Goal: Transaction & Acquisition: Purchase product/service

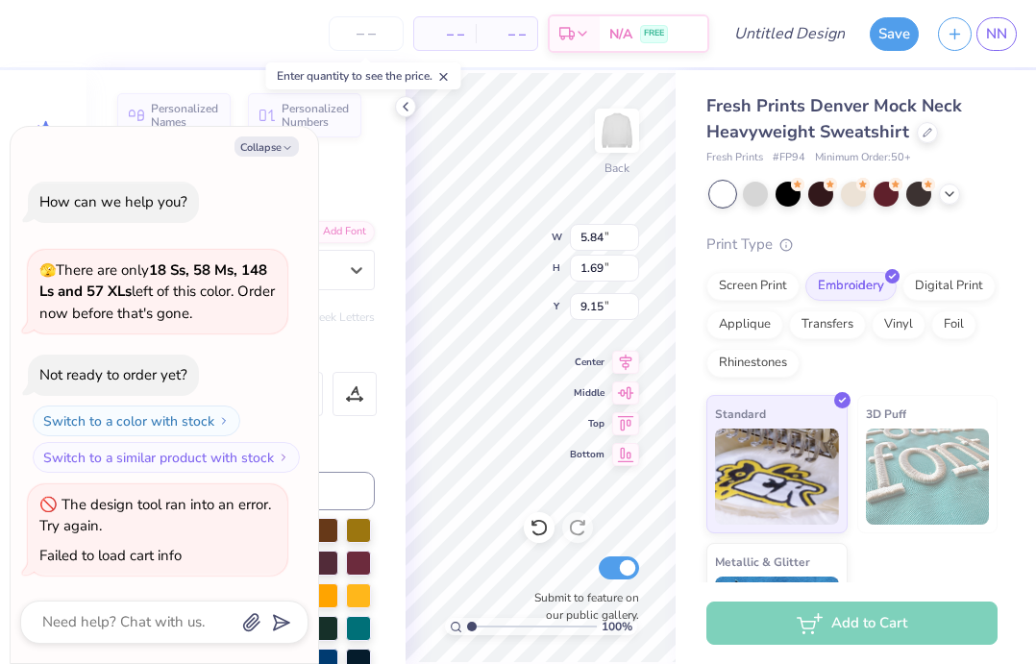
scroll to position [99, 0]
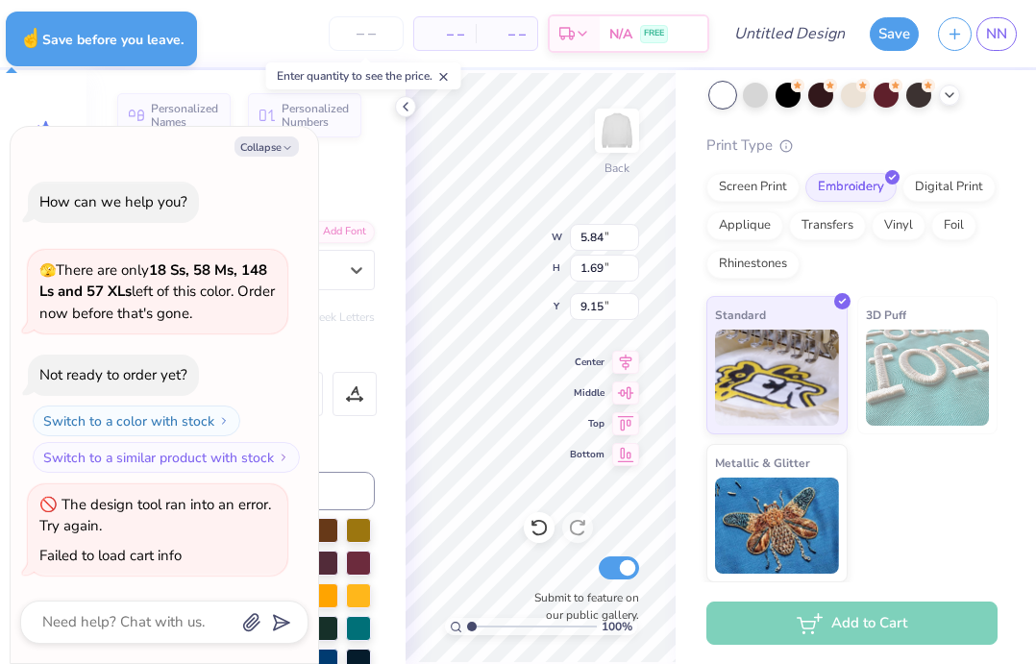
type textarea "x"
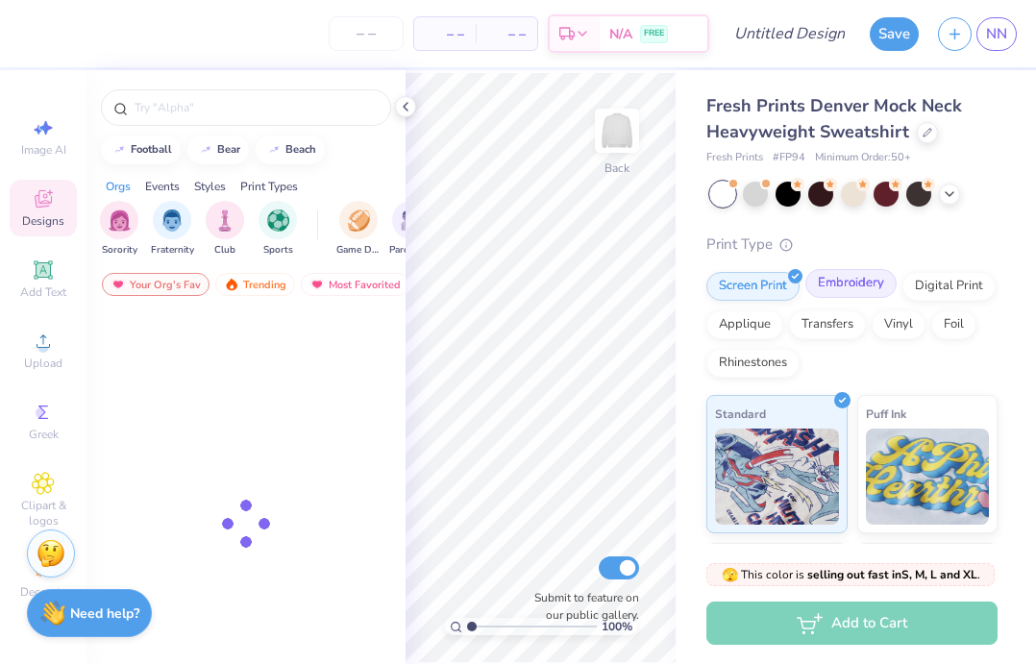
click at [844, 281] on div "Embroidery" at bounding box center [851, 283] width 91 height 29
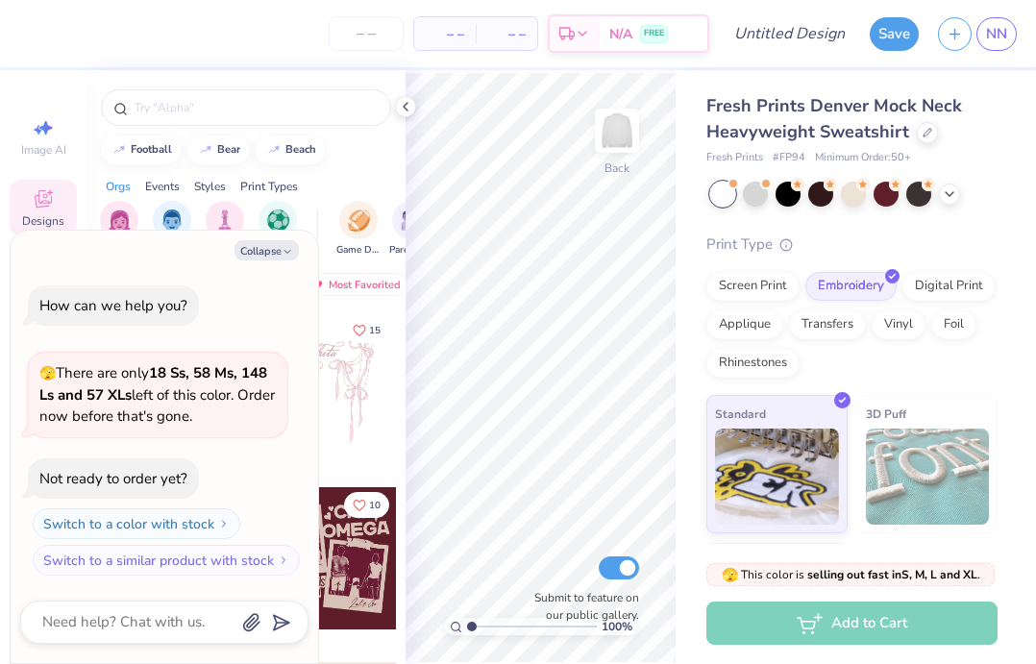
click at [71, 93] on div "Image AI Designs Add Text Upload Greek Clipart & logos Decorate" at bounding box center [43, 367] width 87 height 594
click at [286, 261] on div "Collapse How can we help you? 🫣 There are only 18 Ss, 58 Ms, 148 Ls and 57 XLs …" at bounding box center [165, 448] width 308 height 434
click at [271, 257] on button "Collapse" at bounding box center [267, 250] width 64 height 20
type textarea "x"
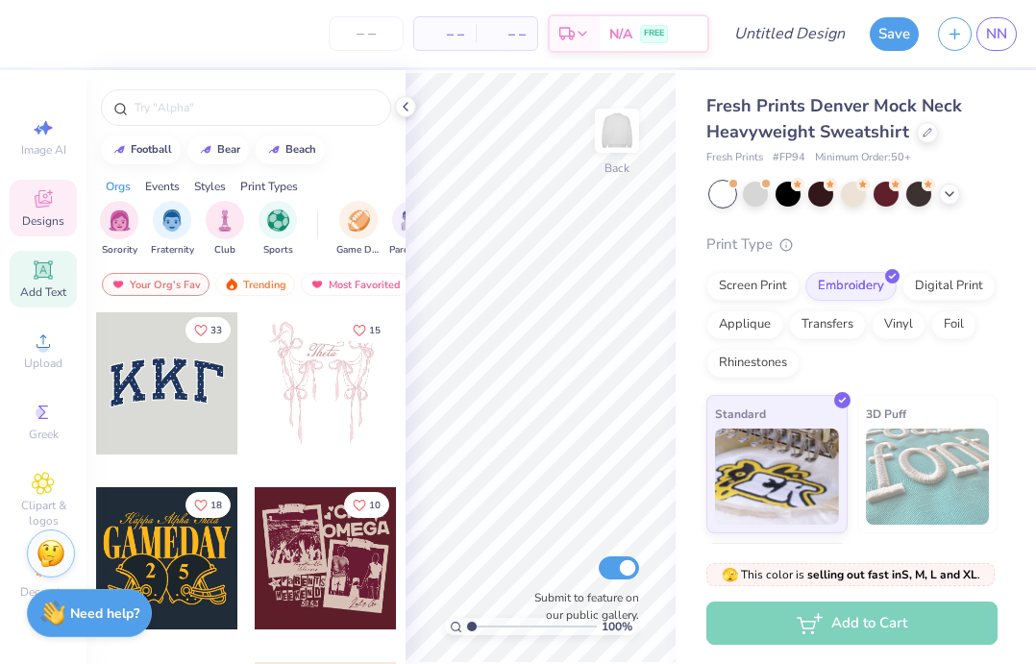
click at [35, 277] on icon at bounding box center [43, 270] width 23 height 23
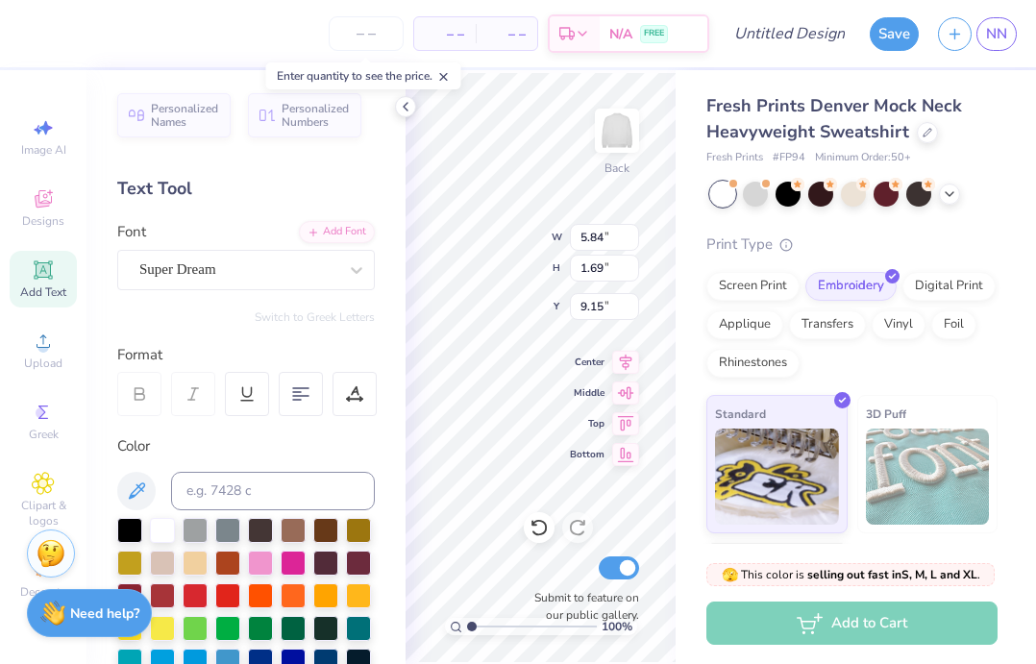
type textarea "f"
type textarea "FCR"
click at [285, 278] on div "Super Dream" at bounding box center [238, 270] width 202 height 30
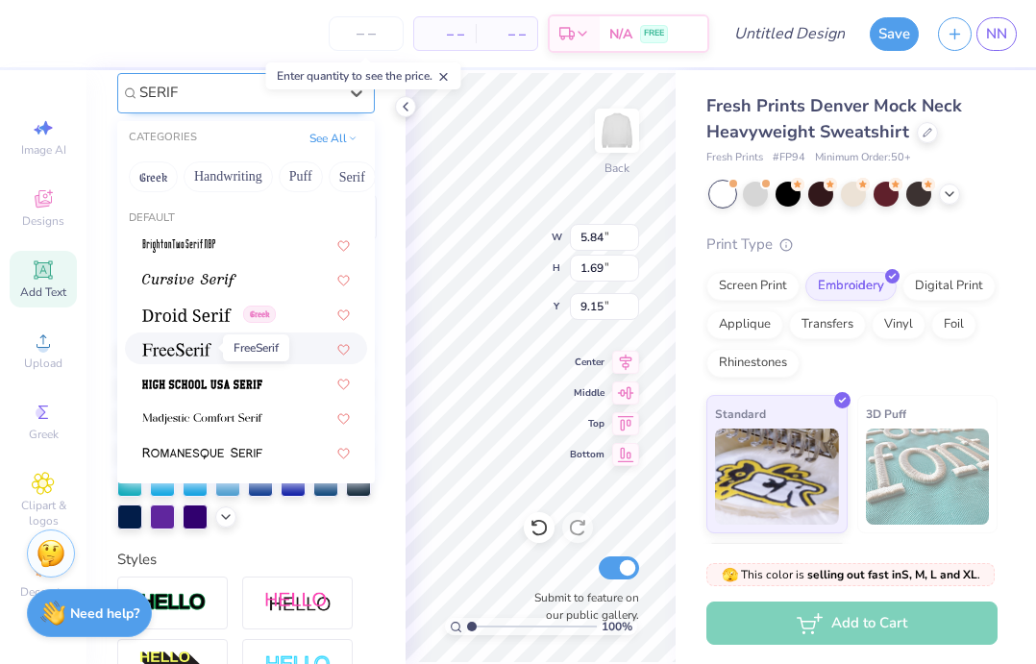
scroll to position [188, 0]
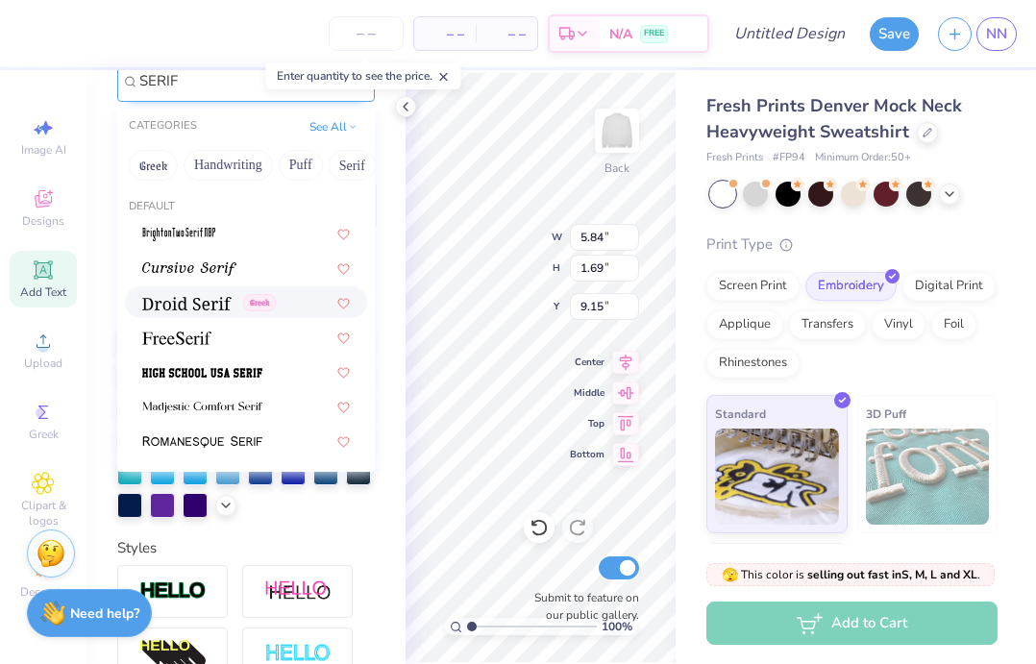
type input "SERIF"
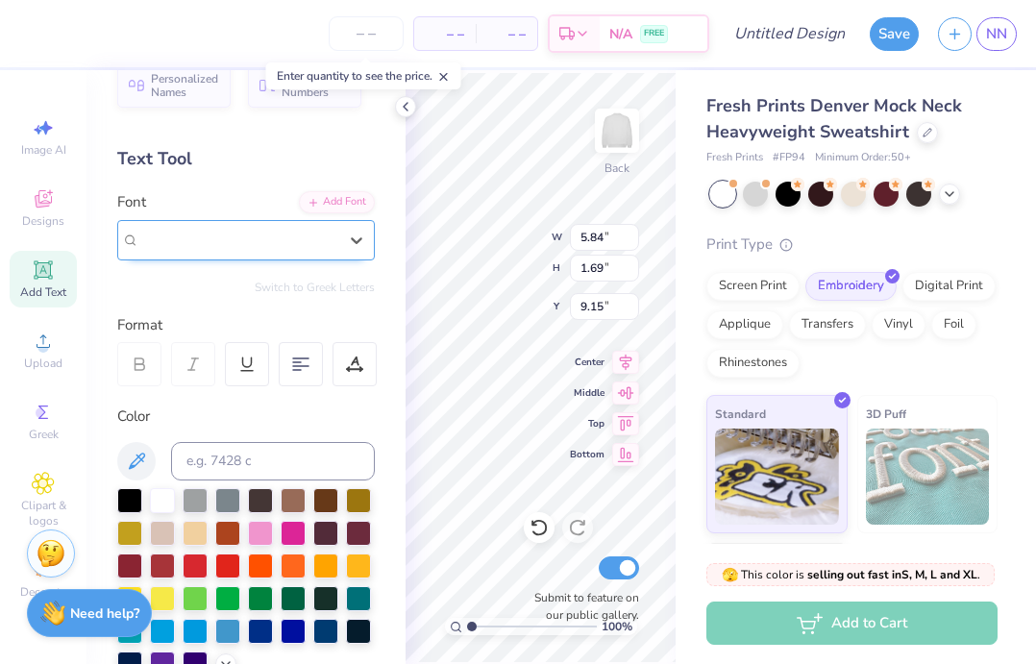
scroll to position [0, 0]
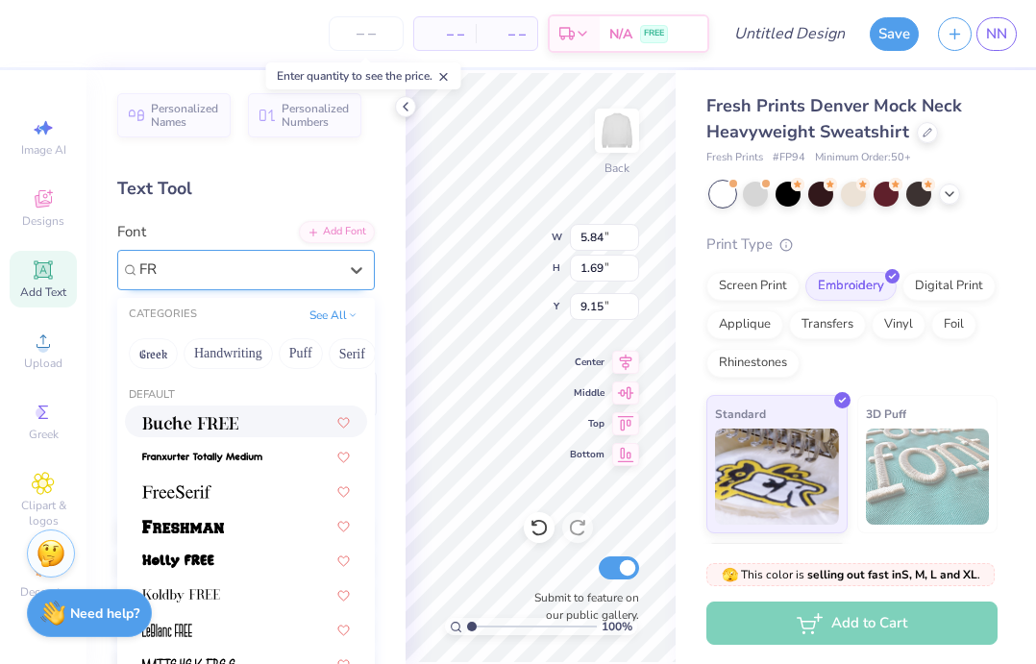
type input "F"
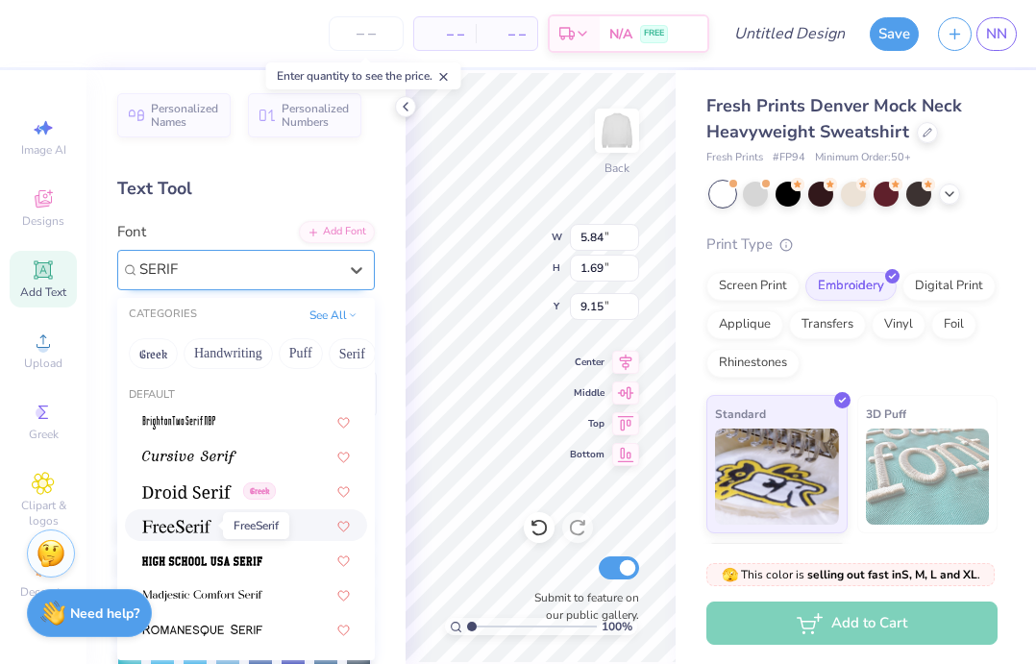
click at [185, 525] on img at bounding box center [176, 526] width 69 height 13
type input "SERIF"
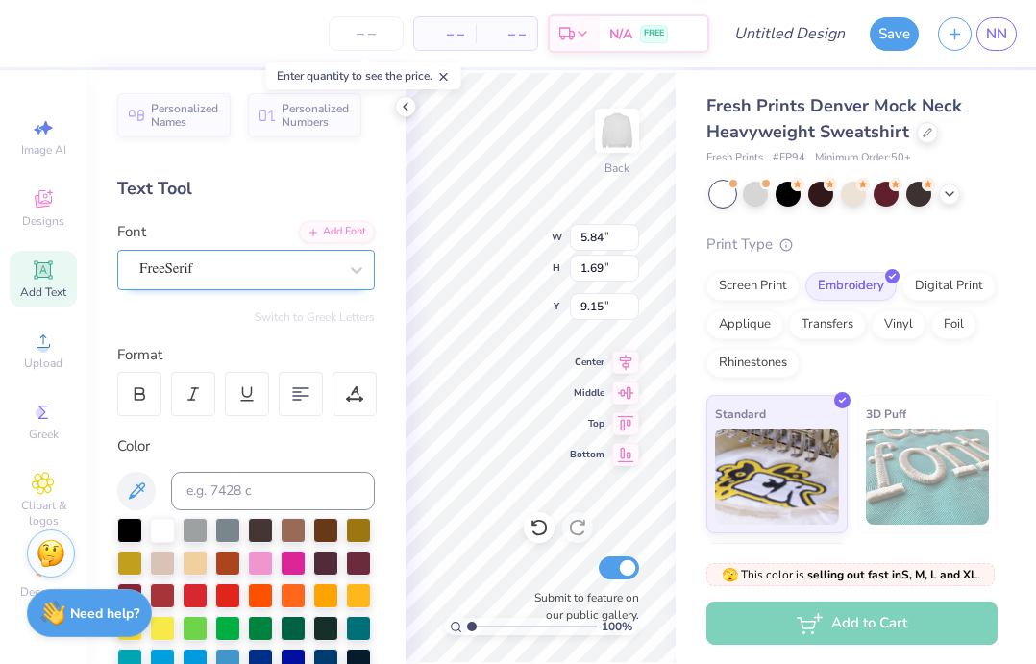
click at [187, 270] on div "FreeSerif" at bounding box center [238, 270] width 202 height 30
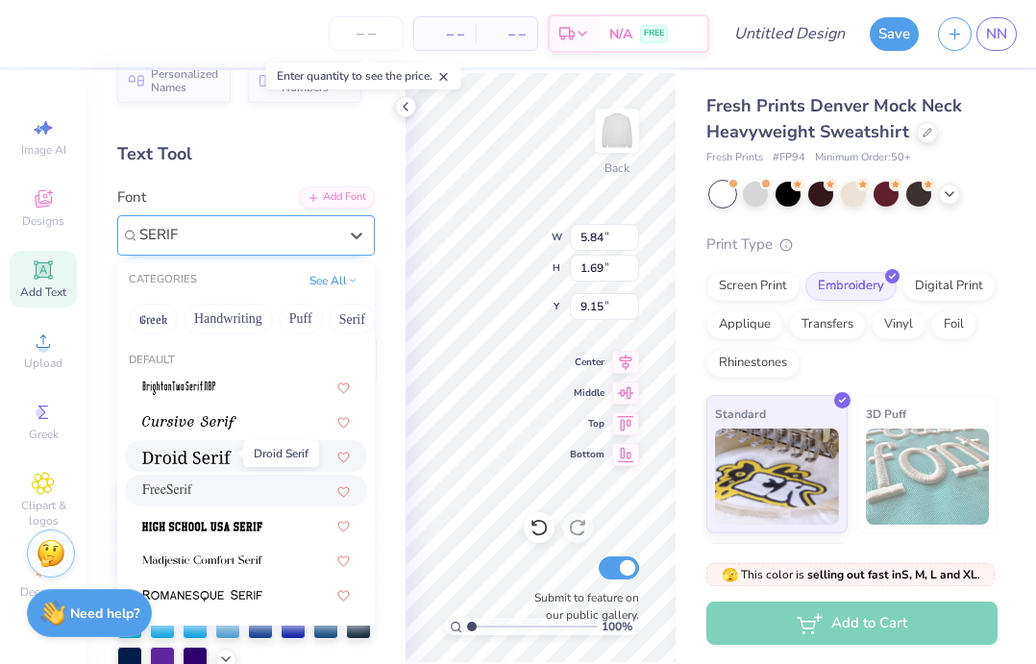
scroll to position [129, 0]
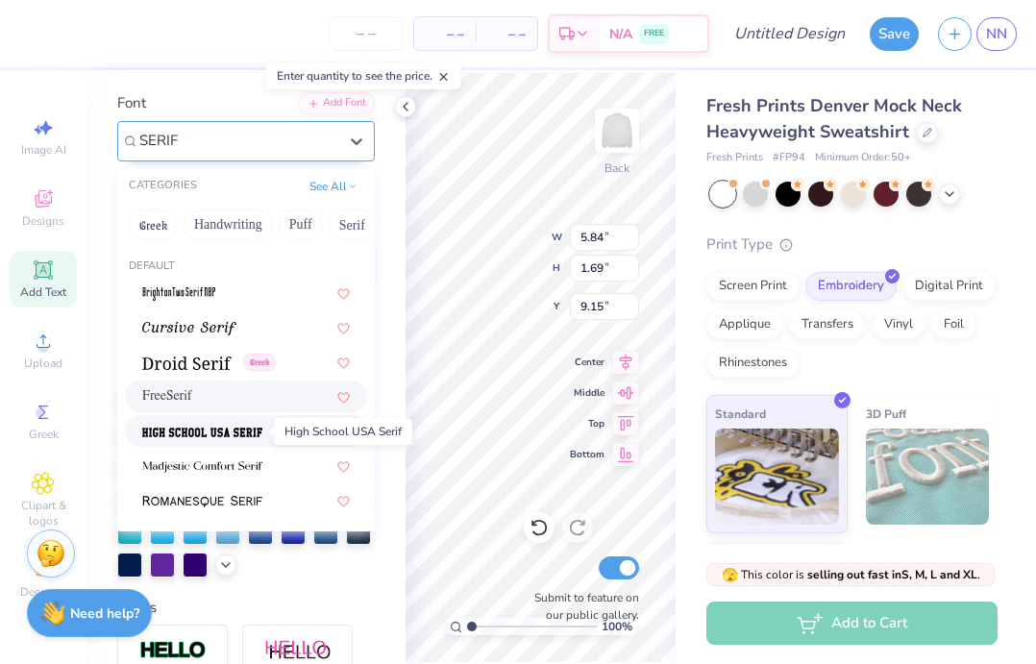
click at [219, 436] on img at bounding box center [202, 432] width 120 height 13
type input "SERIF"
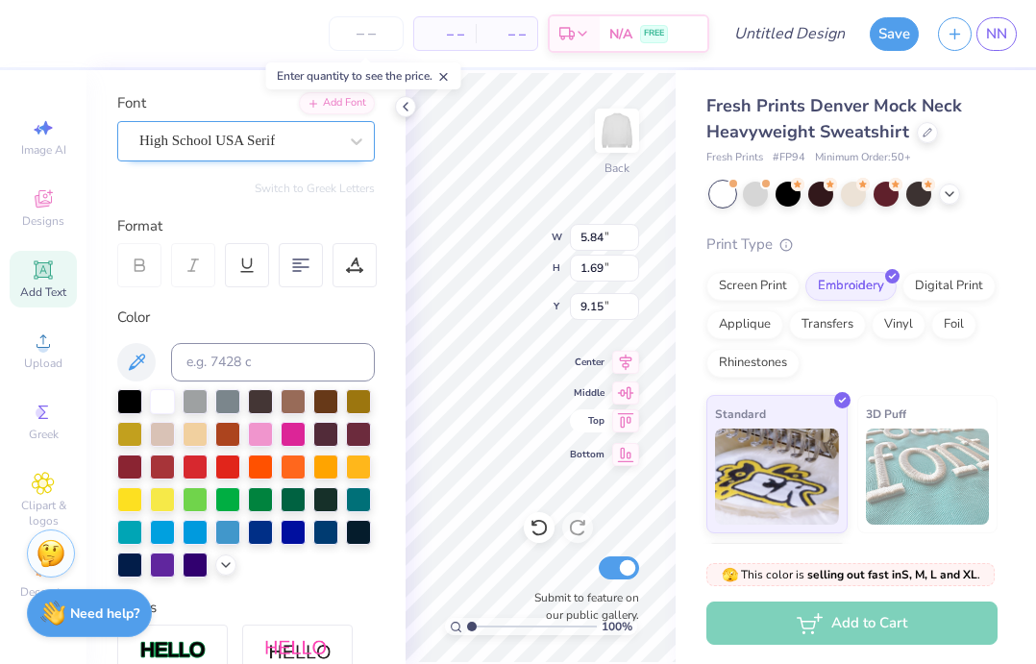
click at [623, 419] on icon at bounding box center [625, 421] width 27 height 23
type input "3.95"
type input "1.90"
click at [620, 391] on icon at bounding box center [626, 390] width 16 height 12
type input "3.00"
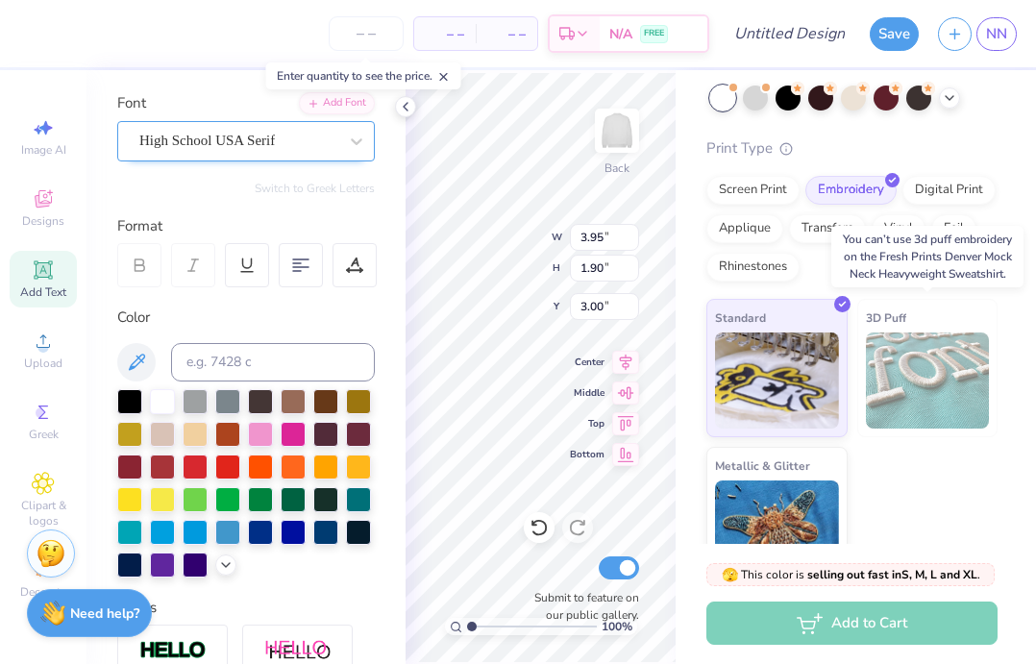
scroll to position [137, 0]
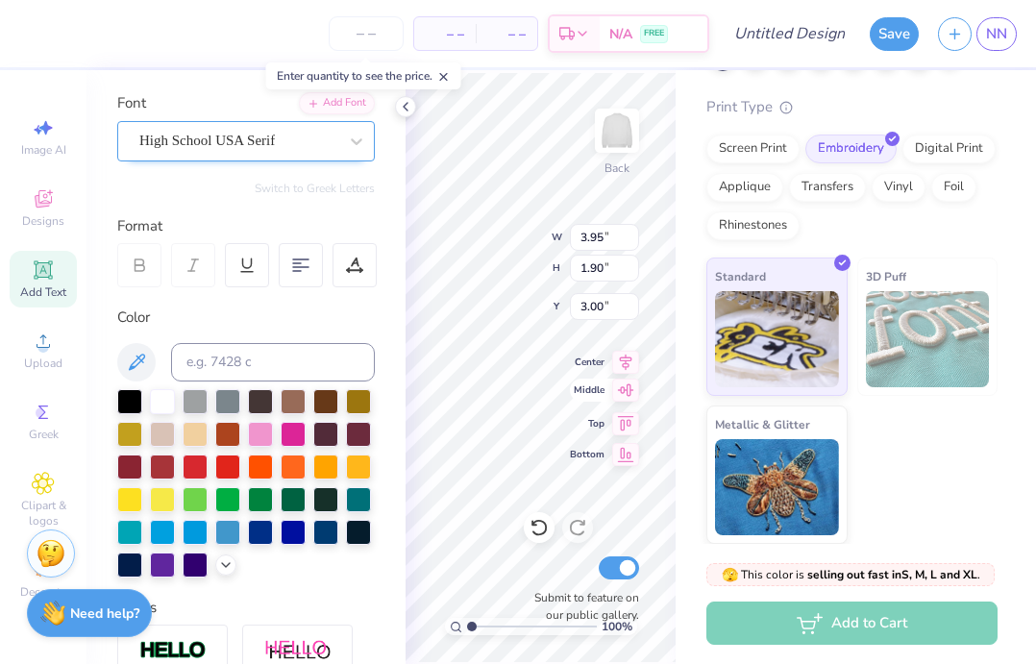
type input "8.87"
type input "4.28"
type input "2.13"
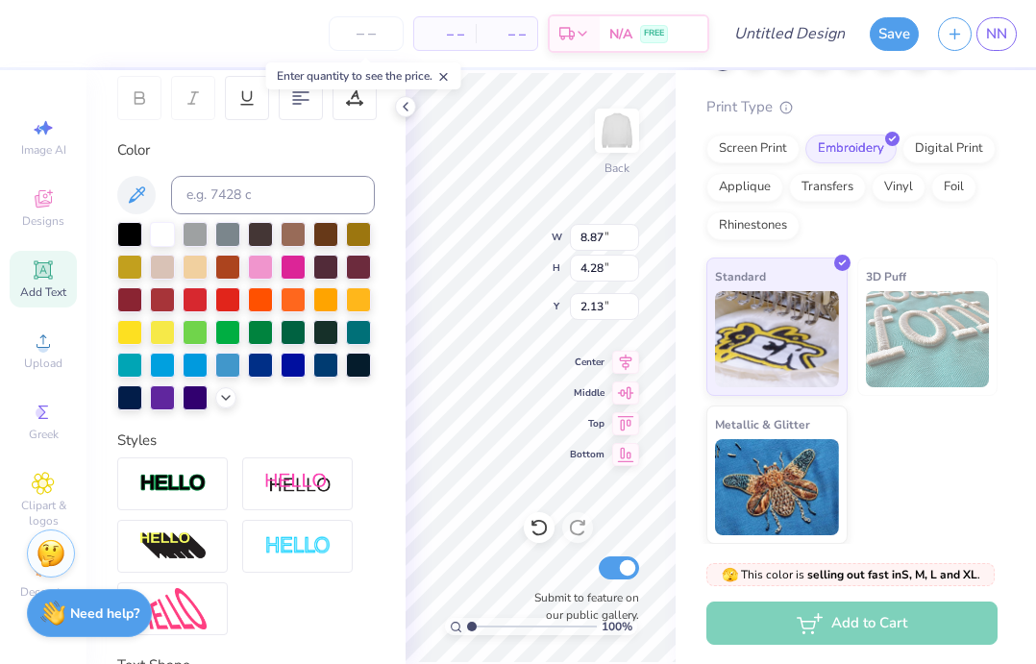
scroll to position [453, 0]
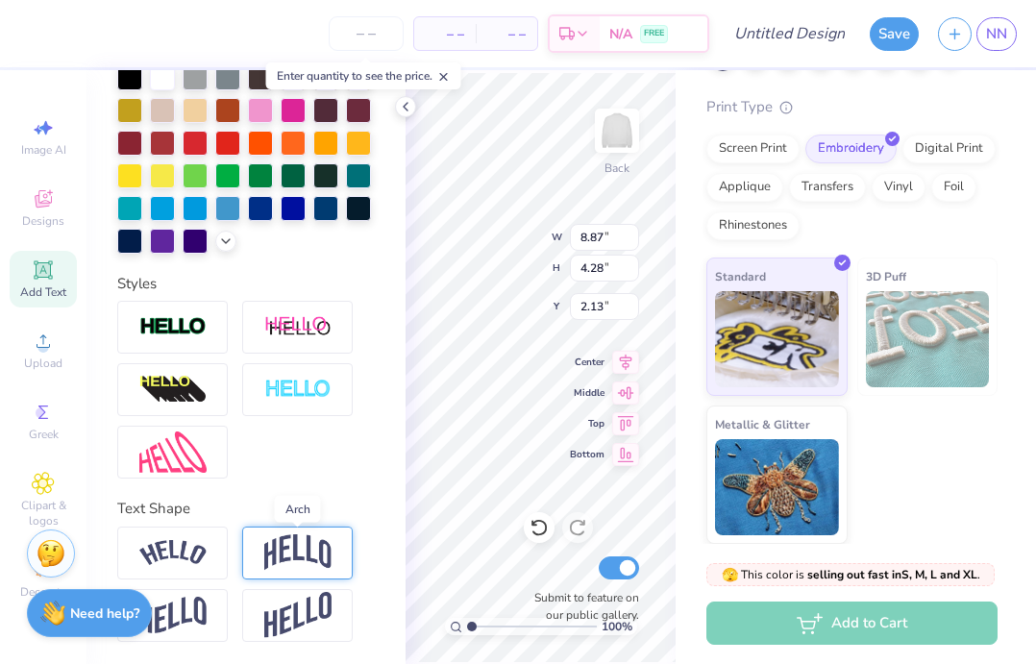
click at [314, 552] on img at bounding box center [297, 553] width 67 height 37
type input "6.12"
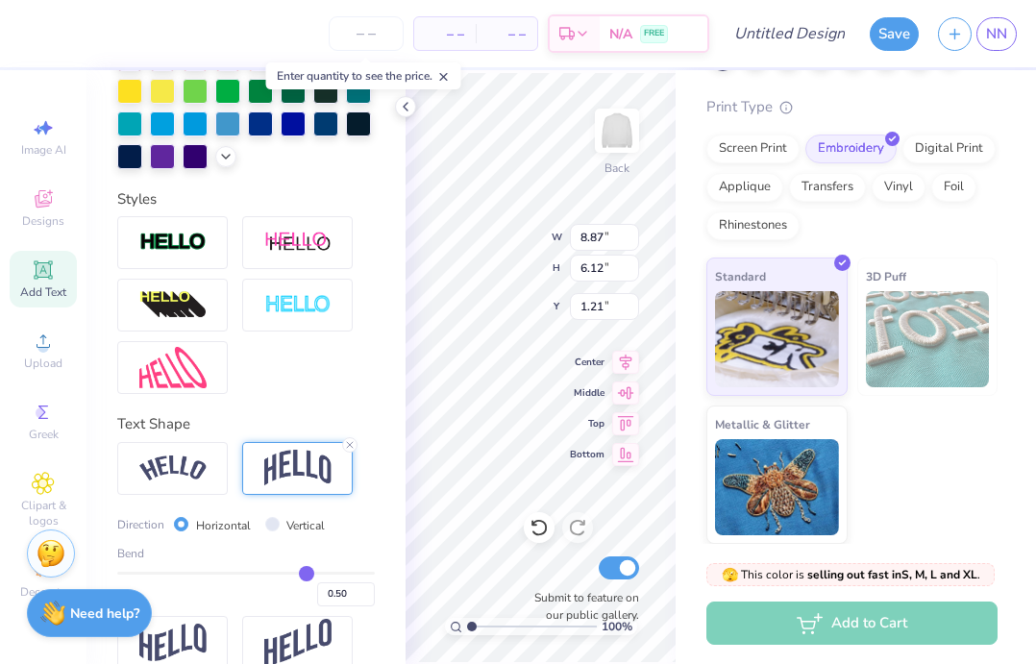
scroll to position [565, 0]
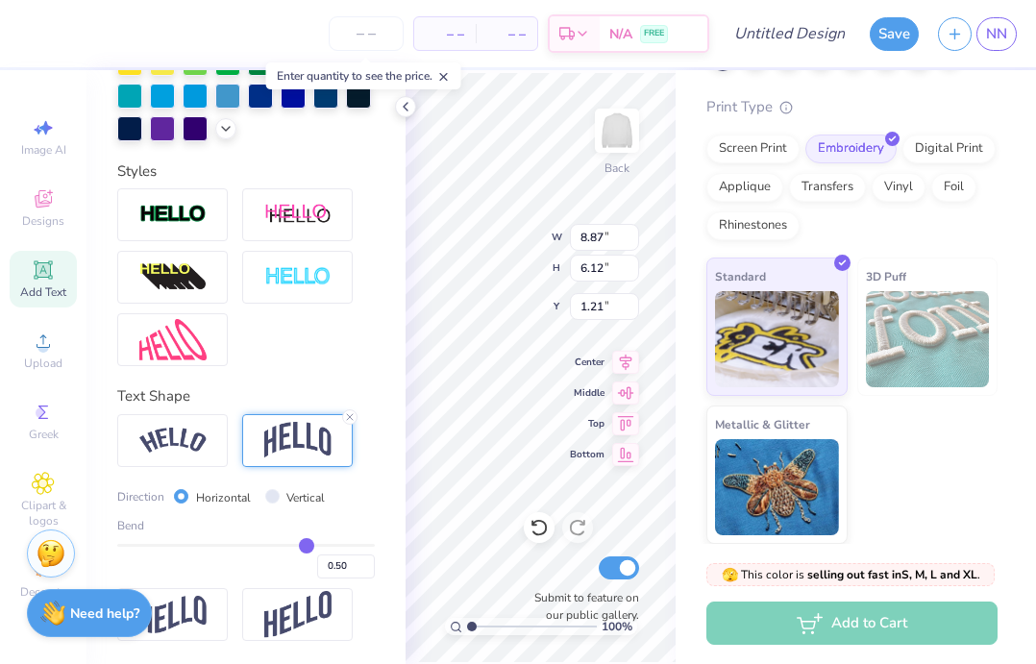
click at [974, 502] on div "Standard 3D Puff Metallic & Glitter" at bounding box center [852, 401] width 291 height 287
click at [878, 633] on div "Add to Cart" at bounding box center [852, 623] width 291 height 43
click at [255, 93] on div at bounding box center [260, 94] width 25 height 25
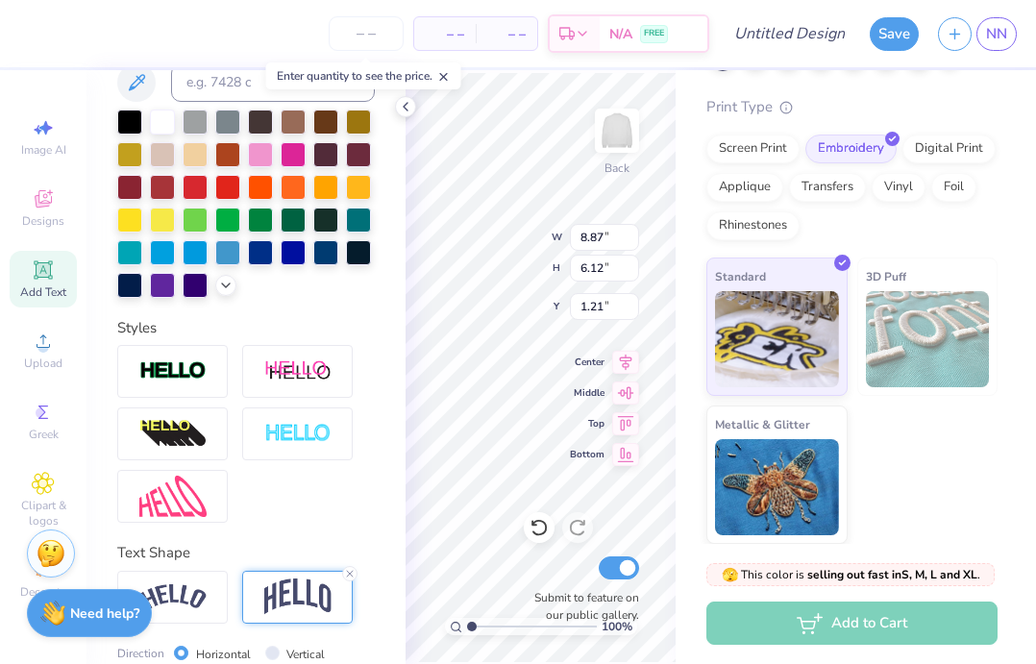
scroll to position [251, 0]
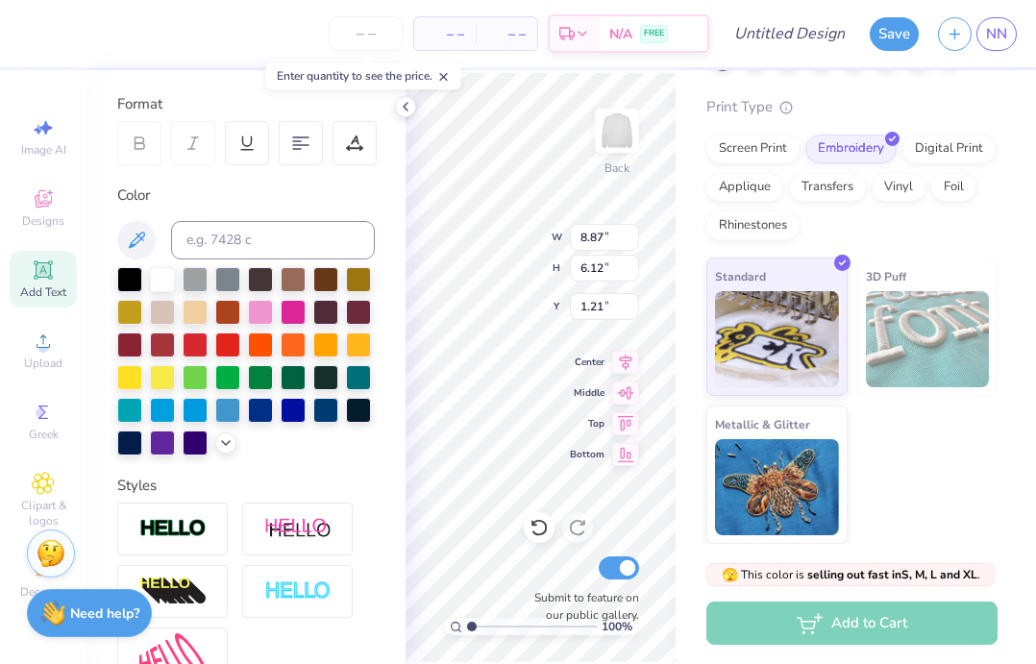
click at [933, 252] on div "Print Type Screen Print Embroidery Digital Print Applique Transfers Vinyl Foil …" at bounding box center [852, 320] width 291 height 449
click at [955, 449] on div "Standard 3D Puff Metallic & Glitter" at bounding box center [852, 401] width 291 height 287
type input "2.37"
click at [940, 436] on div "Standard 3D Puff Metallic & Glitter" at bounding box center [852, 401] width 291 height 287
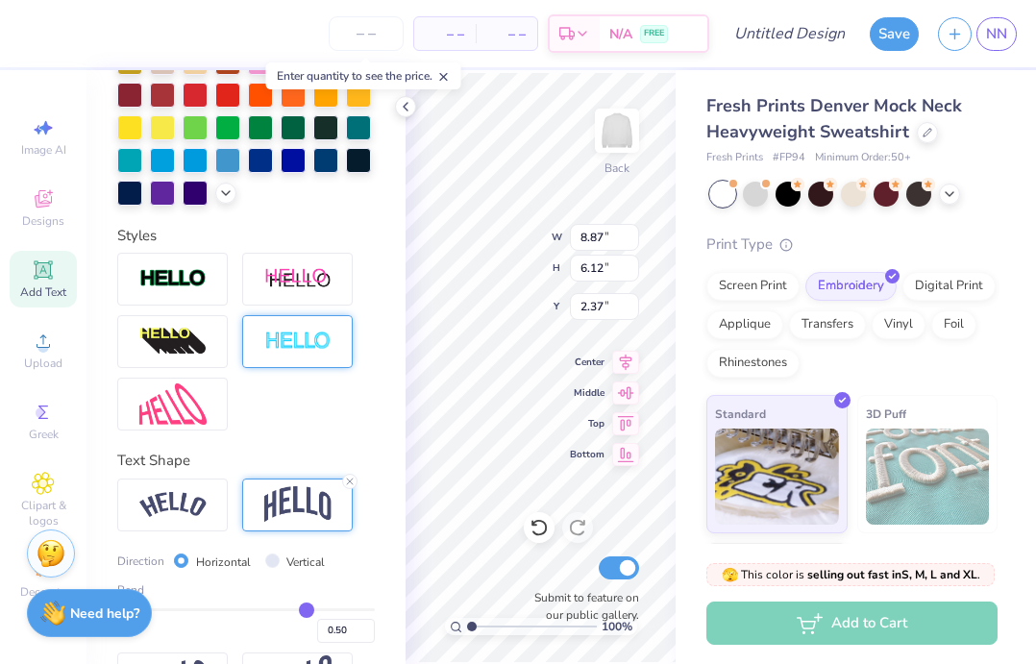
scroll to position [486, 0]
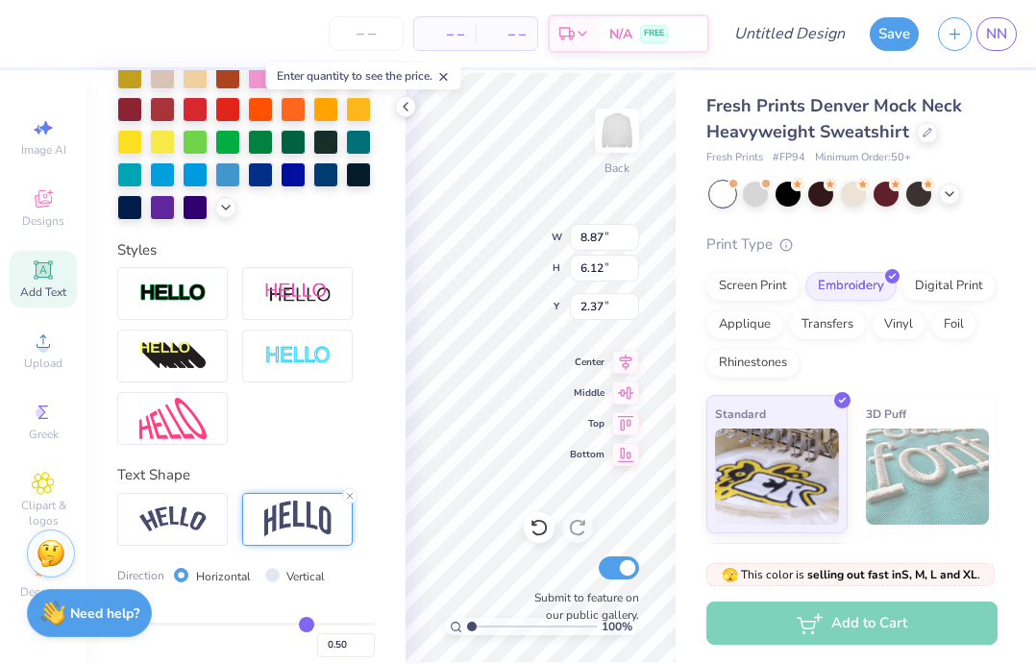
click at [37, 271] on icon at bounding box center [43, 269] width 14 height 14
type input "5.84"
type input "1.69"
type input "9.15"
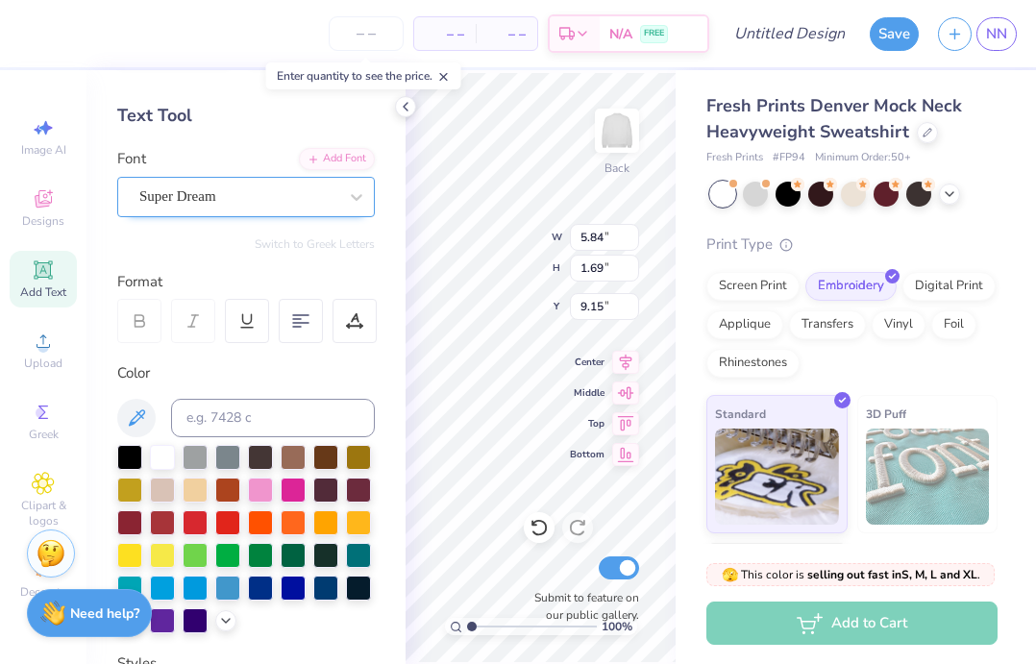
scroll to position [0, 2]
type textarea "Volume 64"
click at [841, 382] on div "Print Type Screen Print Embroidery Digital Print Applique Transfers Vinyl Foil …" at bounding box center [852, 458] width 291 height 449
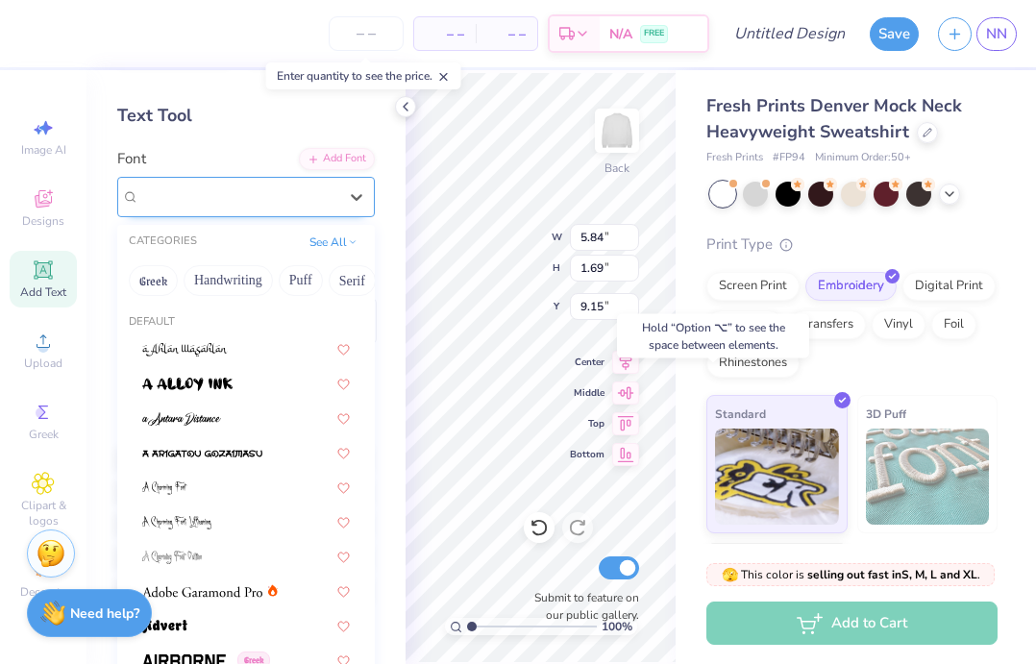
click at [240, 211] on div "Super Dream" at bounding box center [246, 197] width 258 height 40
click at [232, 199] on div "Super Dream" at bounding box center [238, 197] width 198 height 22
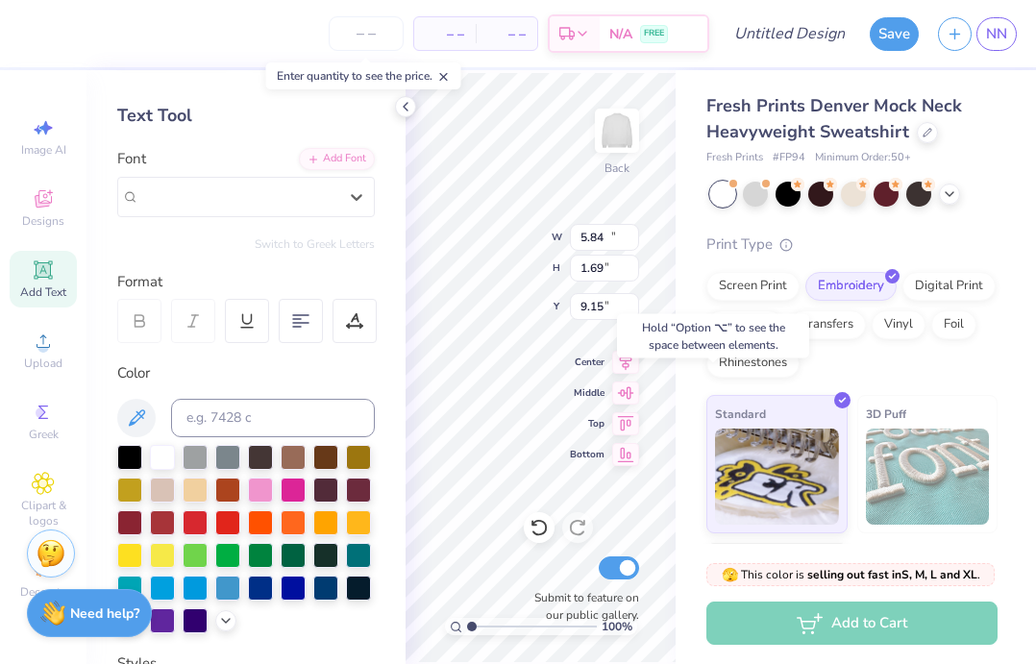
type input "11.35"
type input "1.70"
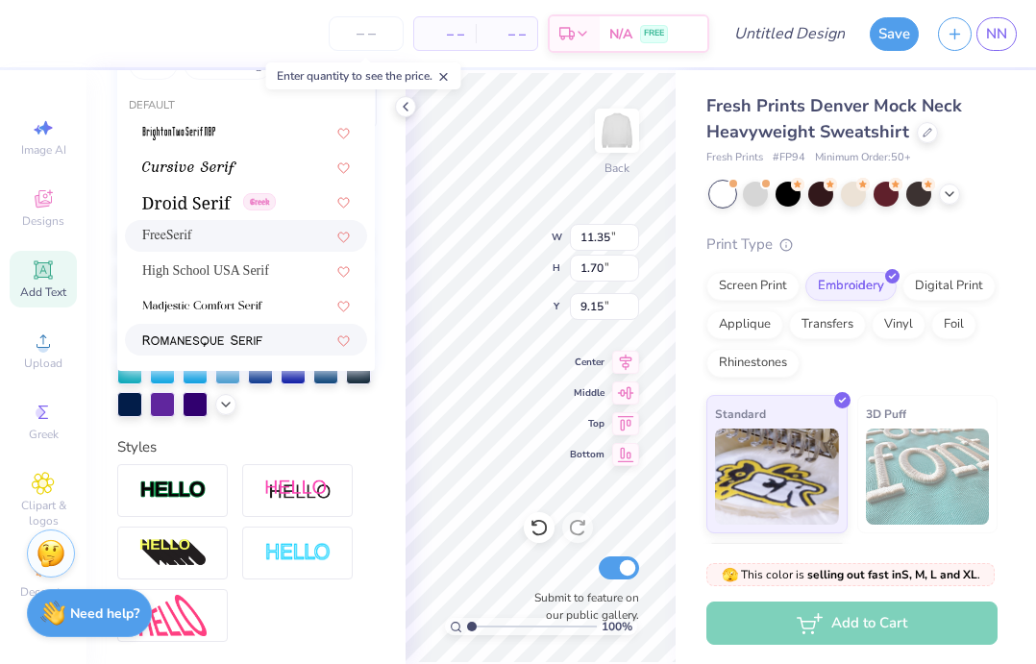
scroll to position [204, 0]
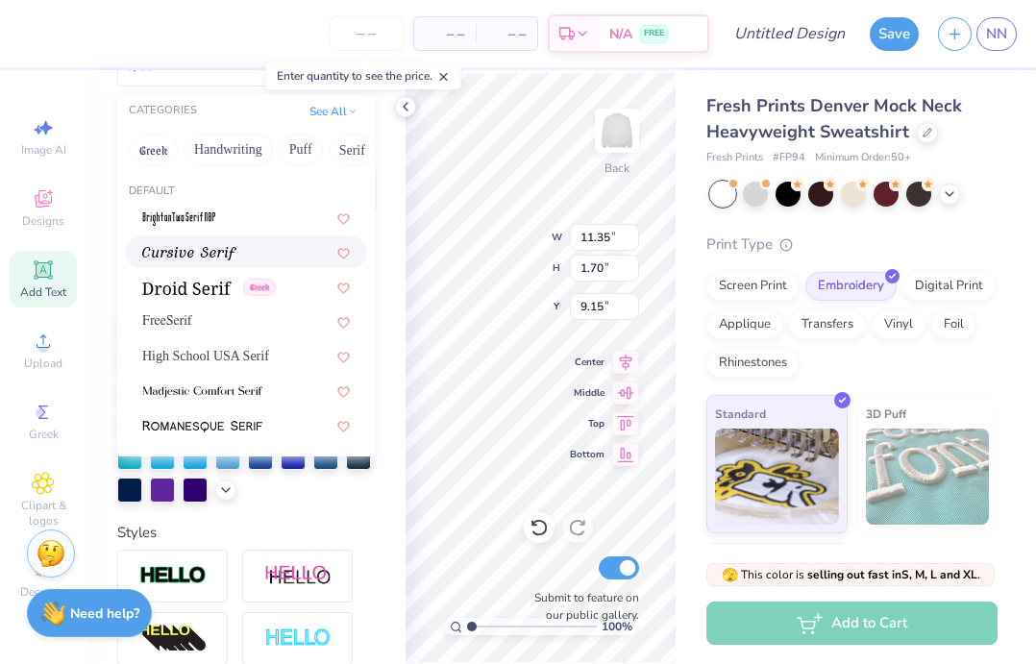
click at [172, 258] on img at bounding box center [189, 253] width 94 height 13
type input "ser"
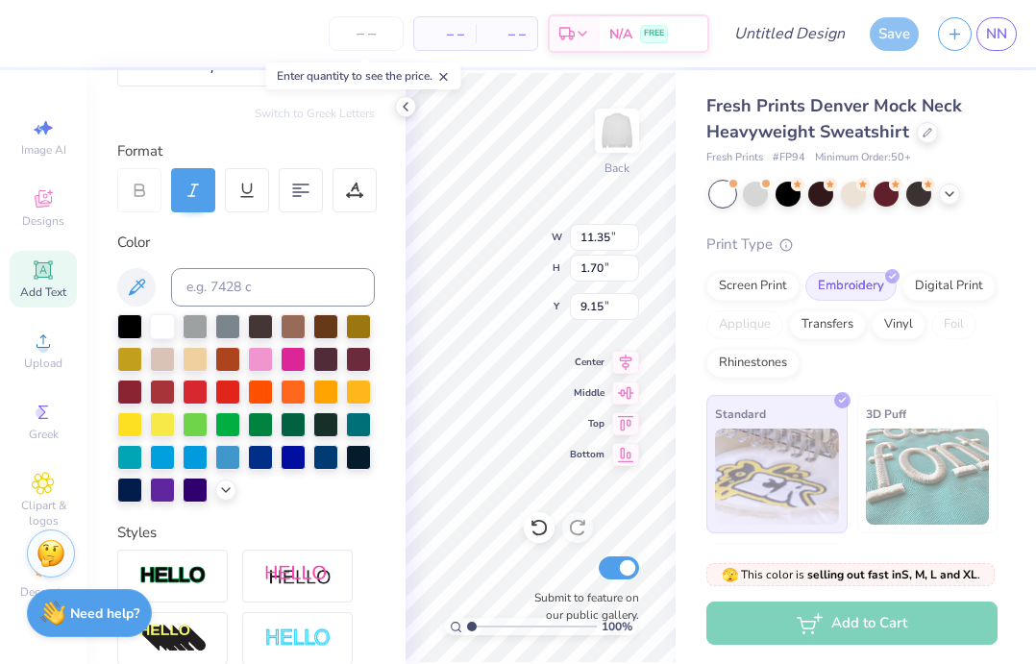
type input "12.75"
type input "1.85"
type input "9.07"
click at [583, 392] on div "100 % Back W 12.75 12.75 " H 1.85 1.85 " Y 9.07 9.07 " Center Middle Top Bottom…" at bounding box center [541, 367] width 270 height 594
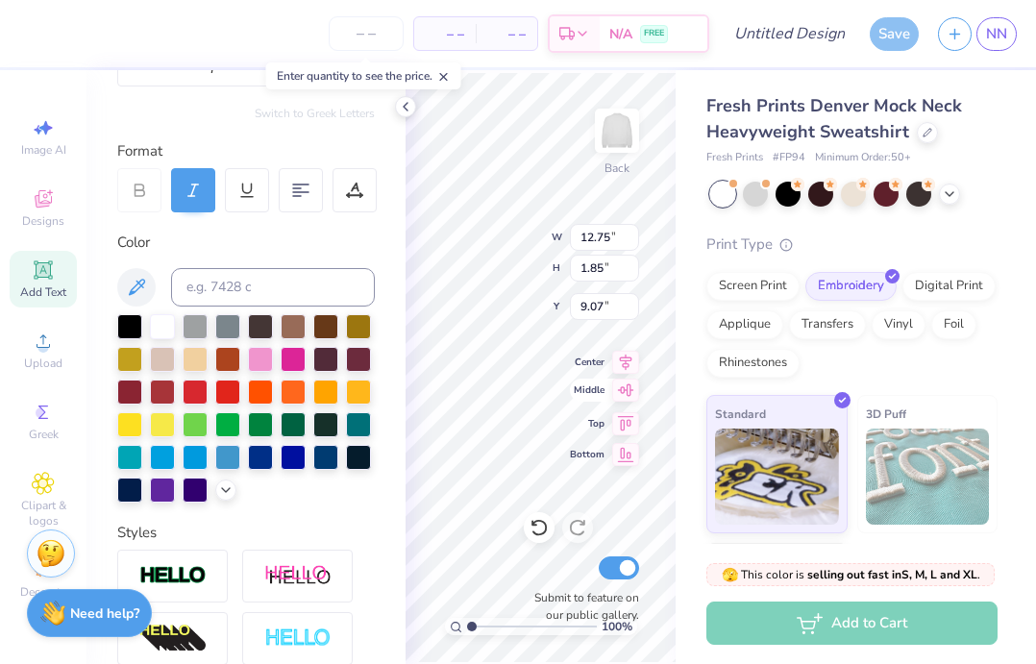
type input "7.54"
type input "1.09"
type input "8.91"
click at [951, 201] on div at bounding box center [949, 192] width 21 height 21
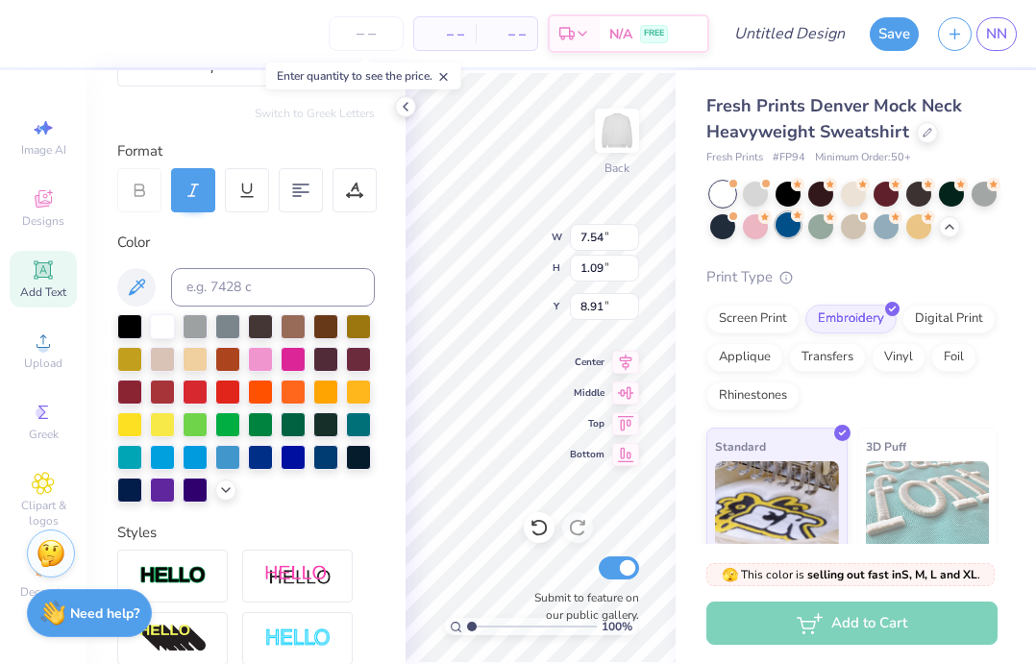
click at [787, 224] on div at bounding box center [788, 224] width 25 height 25
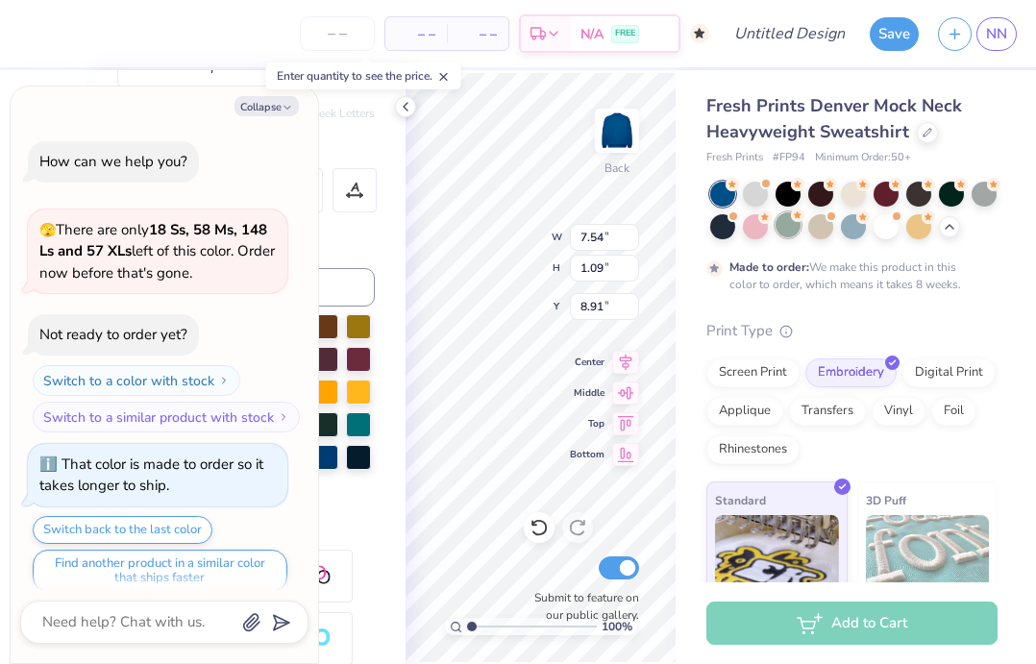
scroll to position [15, 0]
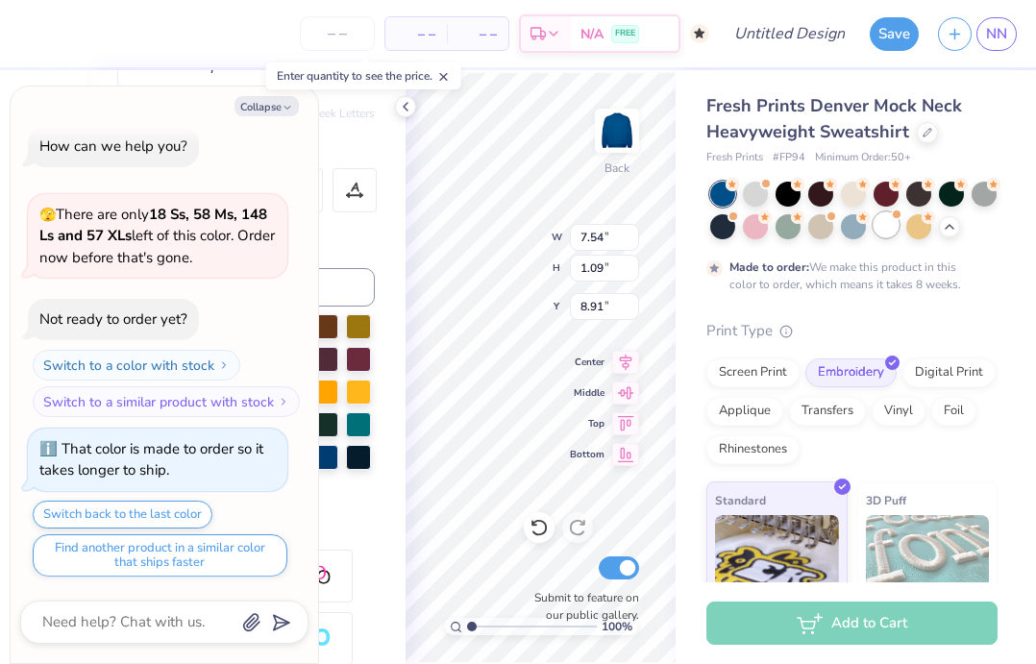
click at [889, 231] on div at bounding box center [886, 224] width 25 height 25
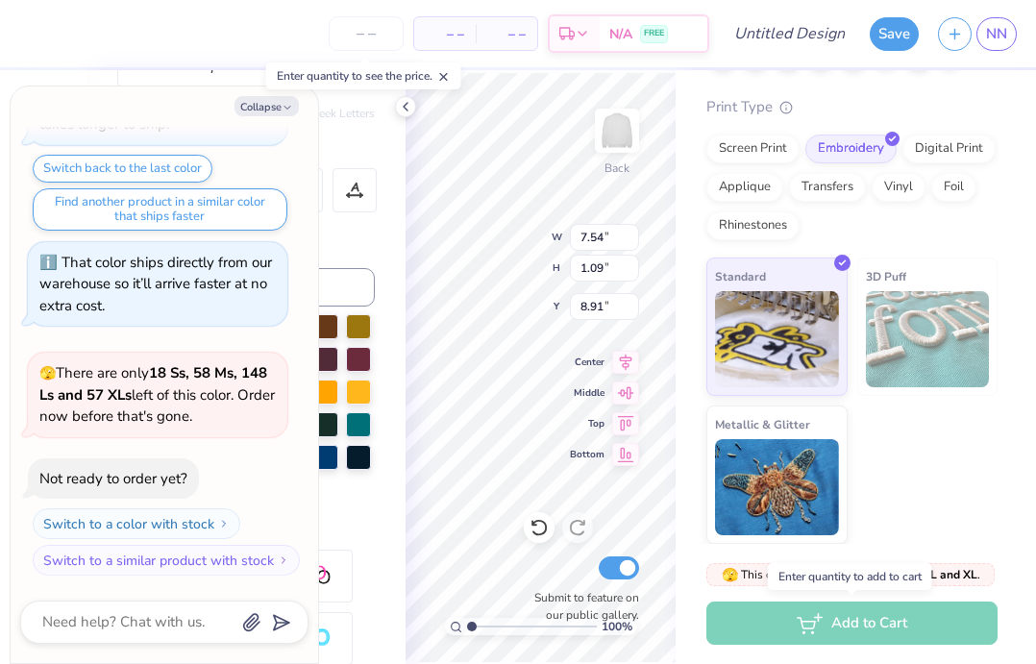
scroll to position [0, 0]
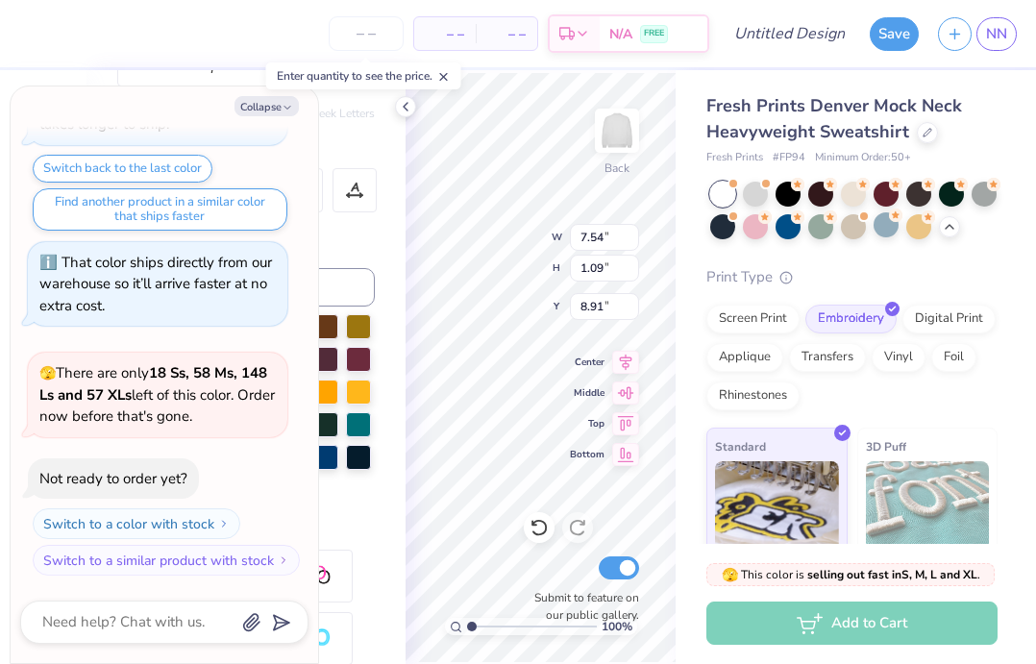
click at [362, 244] on div "Color" at bounding box center [246, 243] width 258 height 22
click at [276, 111] on button "Collapse" at bounding box center [267, 106] width 64 height 20
type textarea "x"
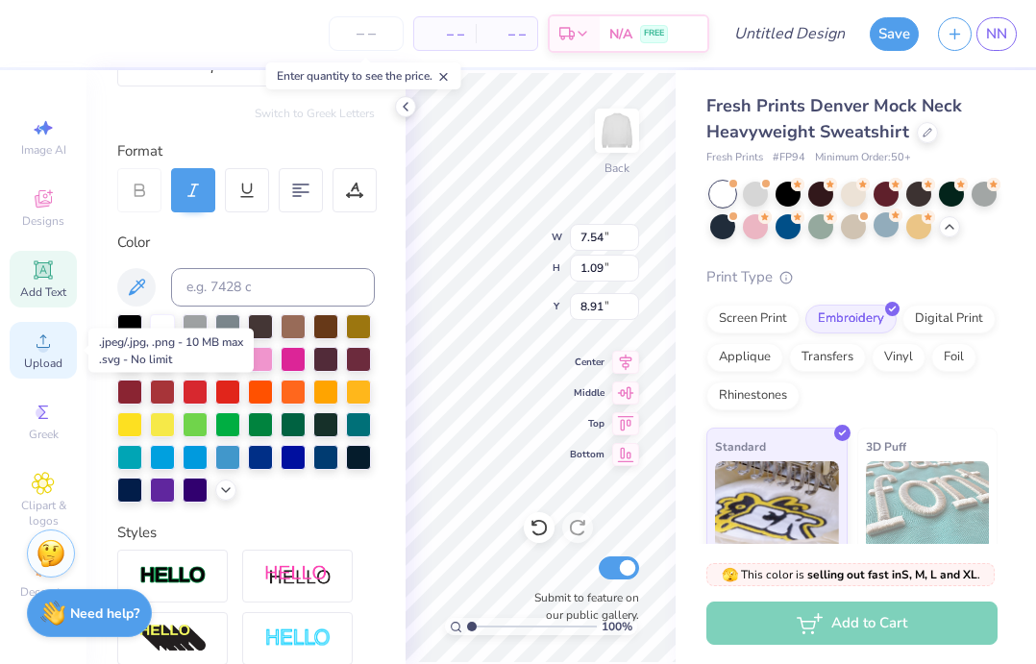
click at [42, 363] on span "Upload" at bounding box center [43, 363] width 38 height 15
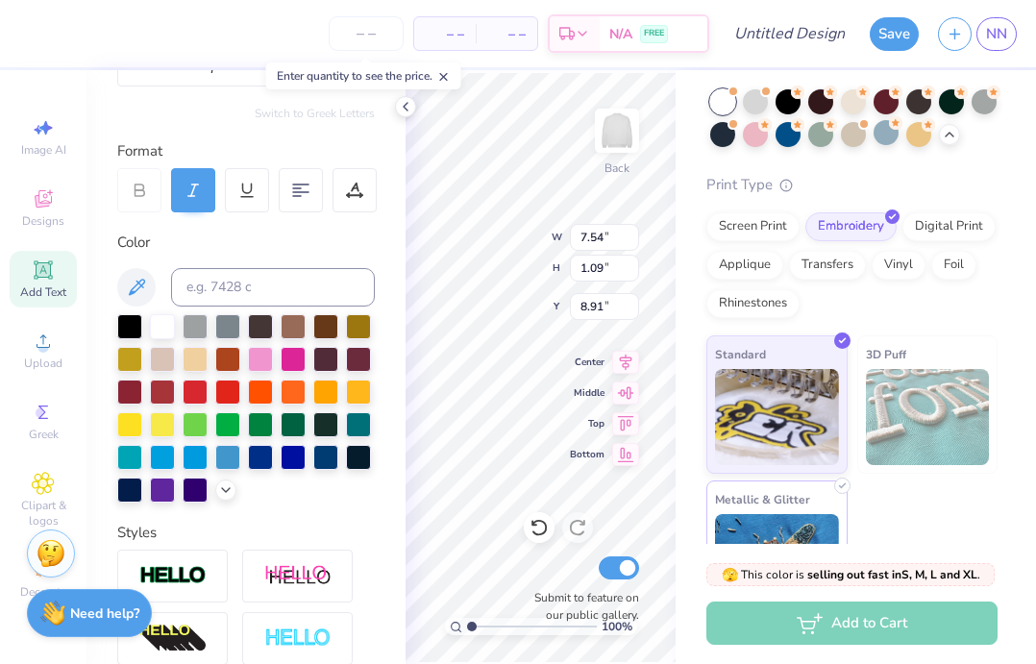
scroll to position [89, 0]
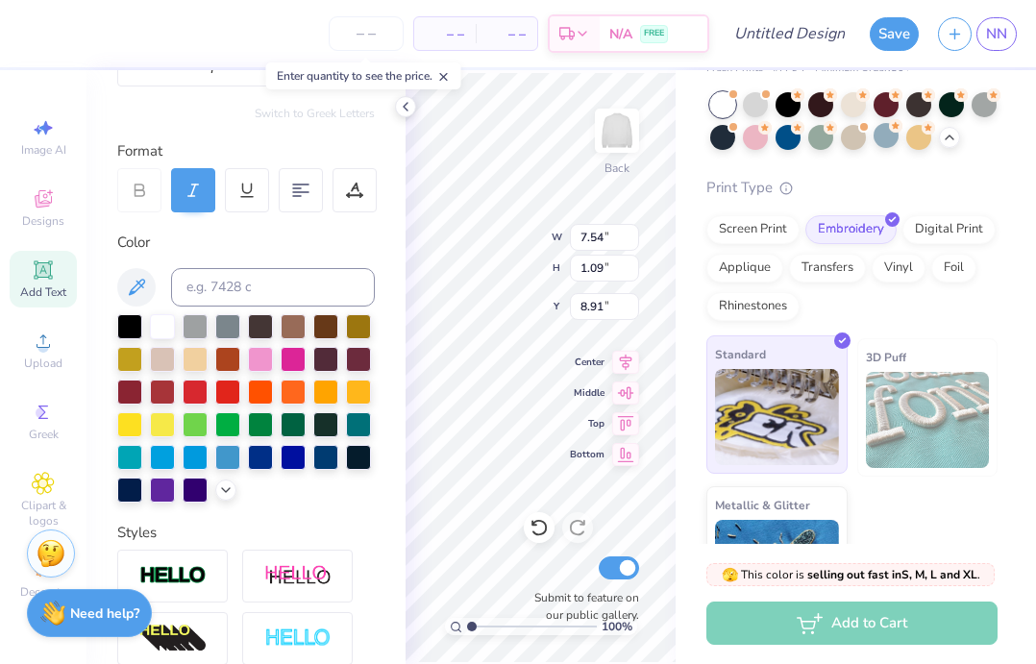
click at [798, 447] on img at bounding box center [777, 417] width 124 height 96
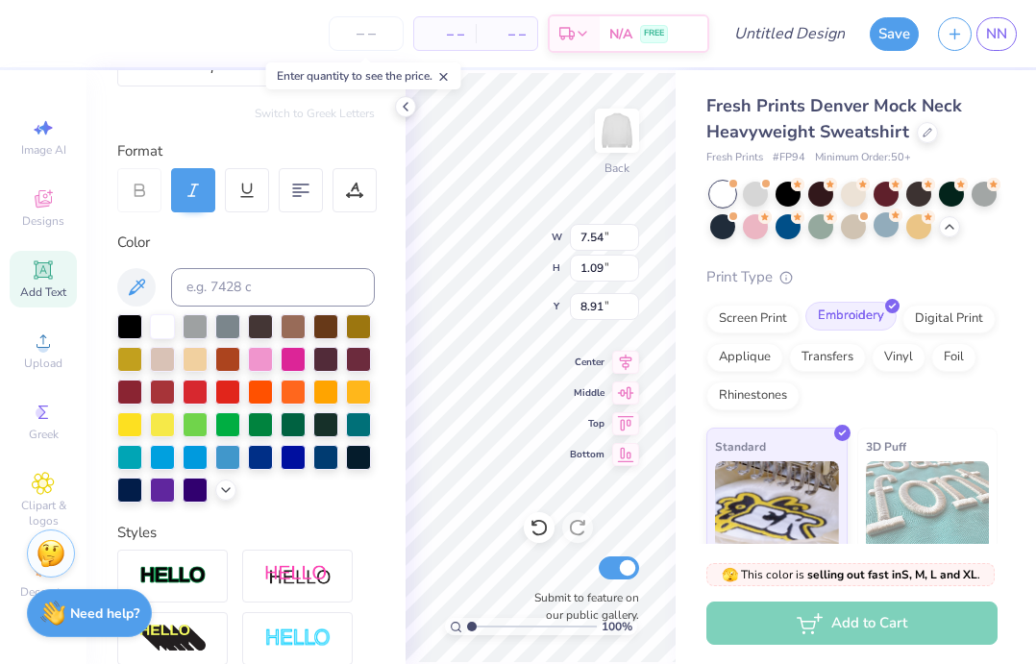
click at [859, 308] on div "Embroidery" at bounding box center [851, 316] width 91 height 29
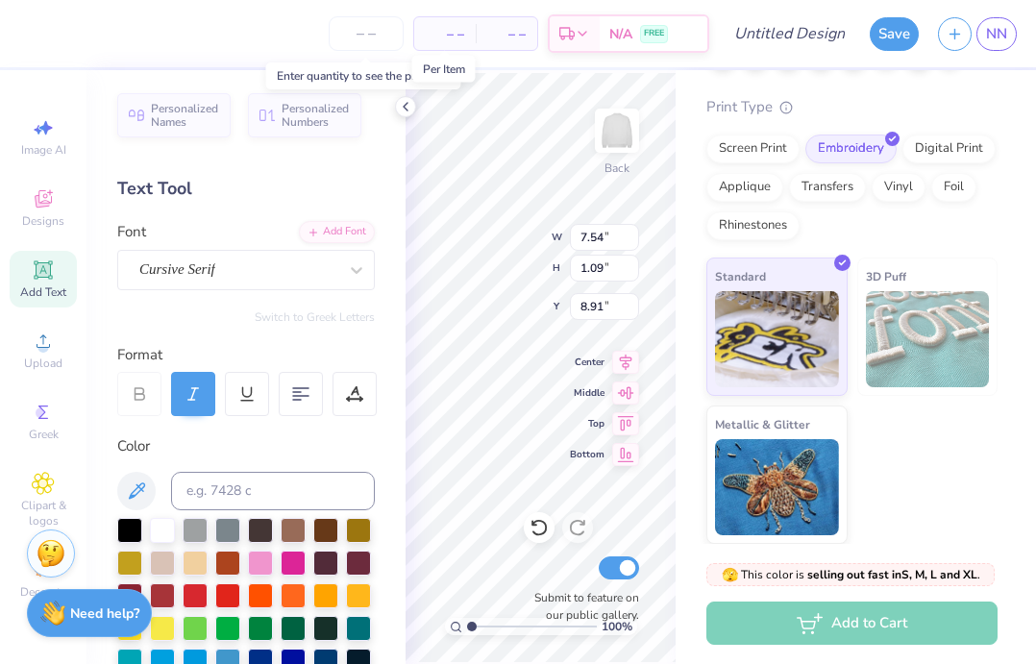
click at [456, 24] on span "– –" at bounding box center [445, 34] width 38 height 20
click at [456, 28] on span "– –" at bounding box center [445, 34] width 38 height 20
click at [383, 35] on input "number" at bounding box center [366, 33] width 75 height 35
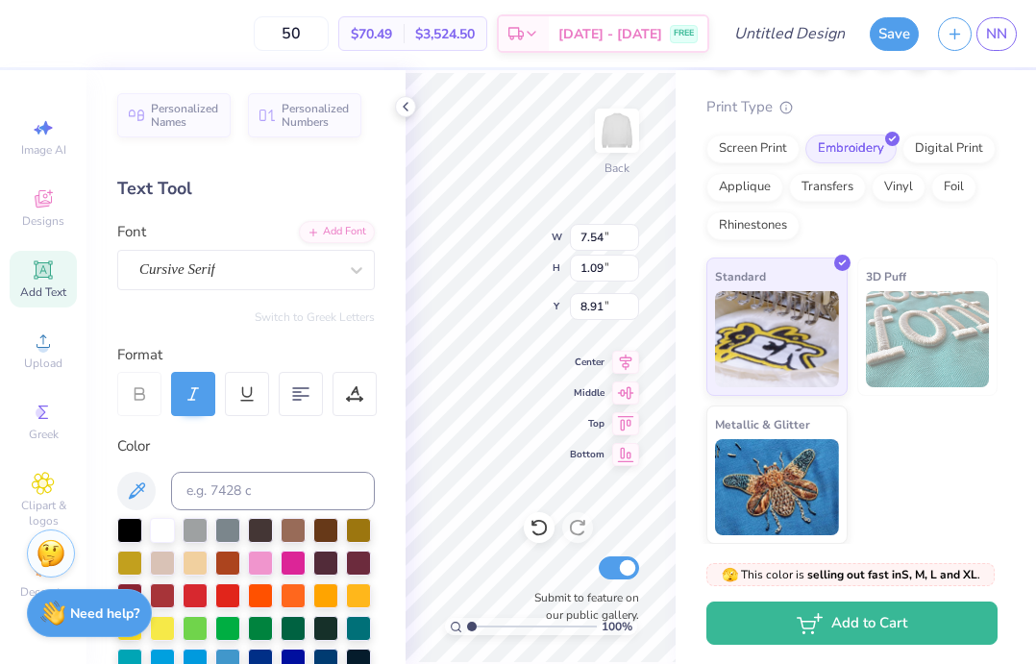
type input "5"
type input "4"
type input "50"
click at [307, 263] on div "Cursive Serif" at bounding box center [238, 270] width 202 height 30
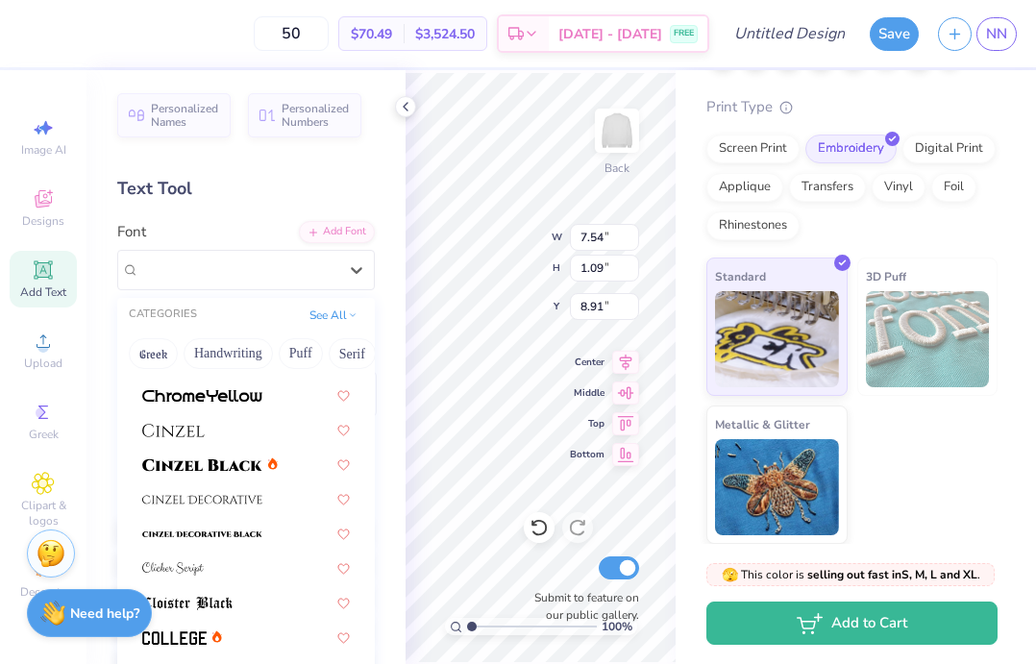
scroll to position [2637, 0]
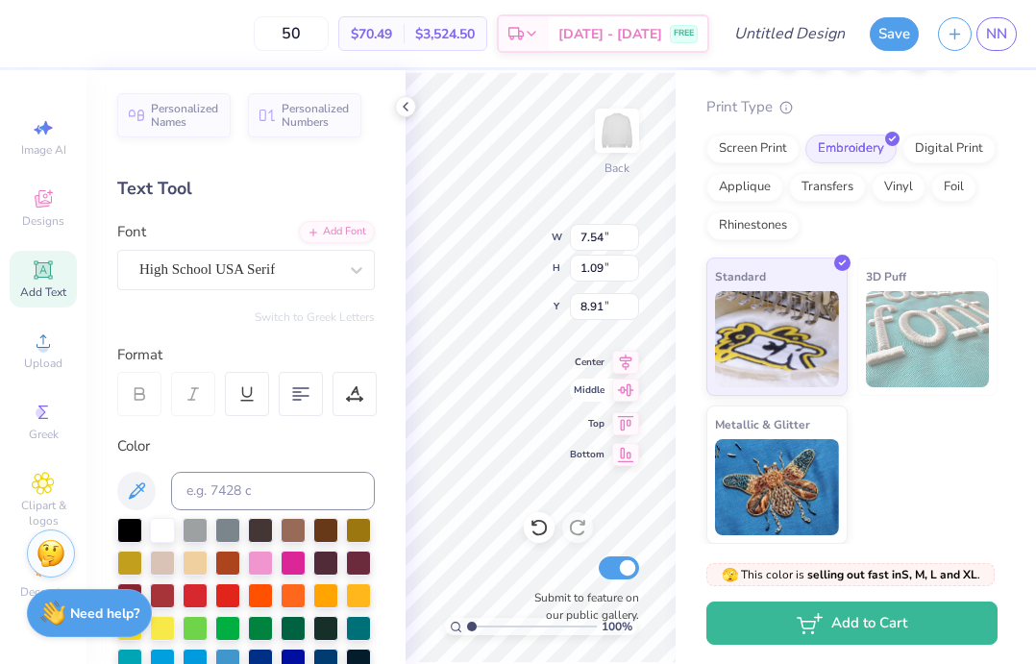
type input "8.87"
type input "6.12"
type input "2.37"
type input "10.15"
type input "7.00"
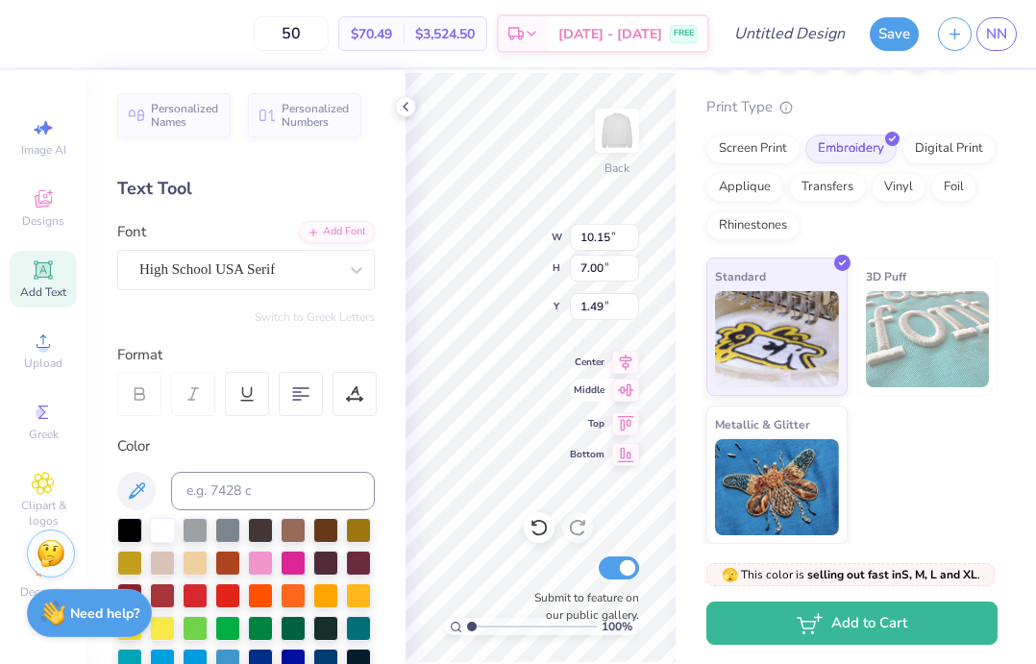
type input "1.91"
type input "7.54"
type input "1.09"
type input "8.91"
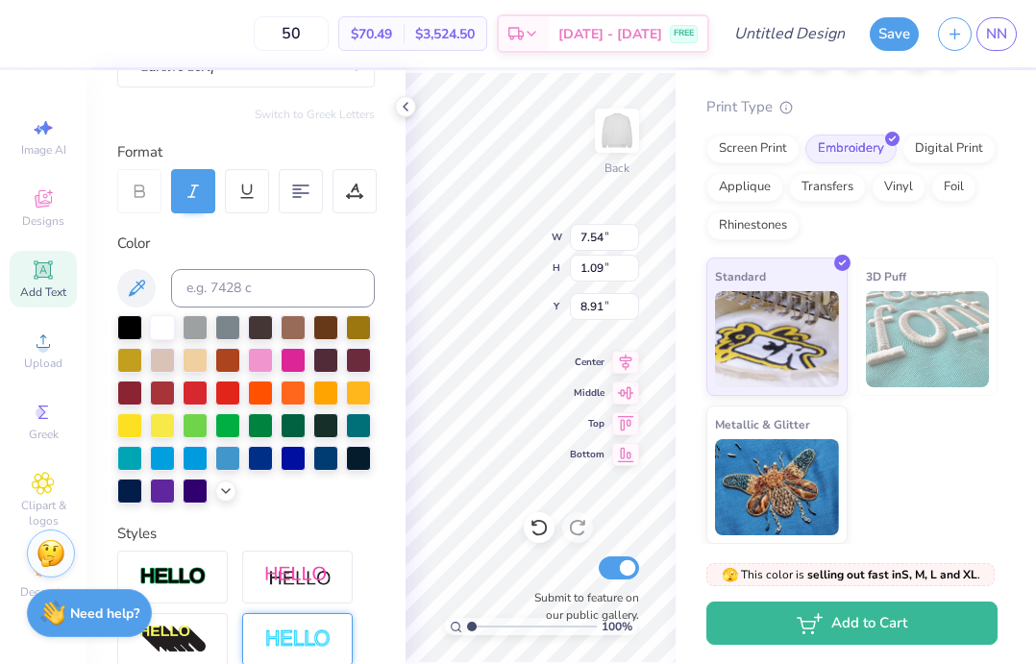
scroll to position [0, 0]
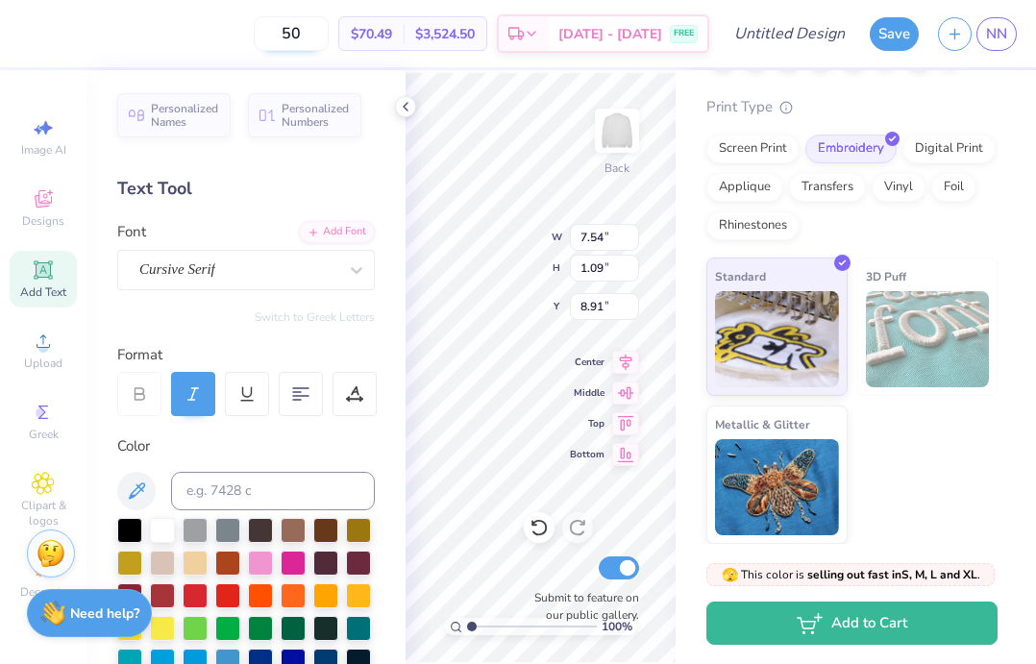
click at [329, 27] on input "50" at bounding box center [291, 33] width 75 height 35
drag, startPoint x: 335, startPoint y: 28, endPoint x: 231, endPoint y: 23, distance: 103.9
click at [231, 24] on div "50 $70.49 Per Item $3,524.50 Total Est. Delivery [DATE] - [DATE] FREE" at bounding box center [369, 33] width 681 height 67
type input "50"
click at [235, 40] on div "50 $70.49 Per Item $3,524.50 Total Est. Delivery [DATE] - [DATE] FREE" at bounding box center [369, 33] width 681 height 67
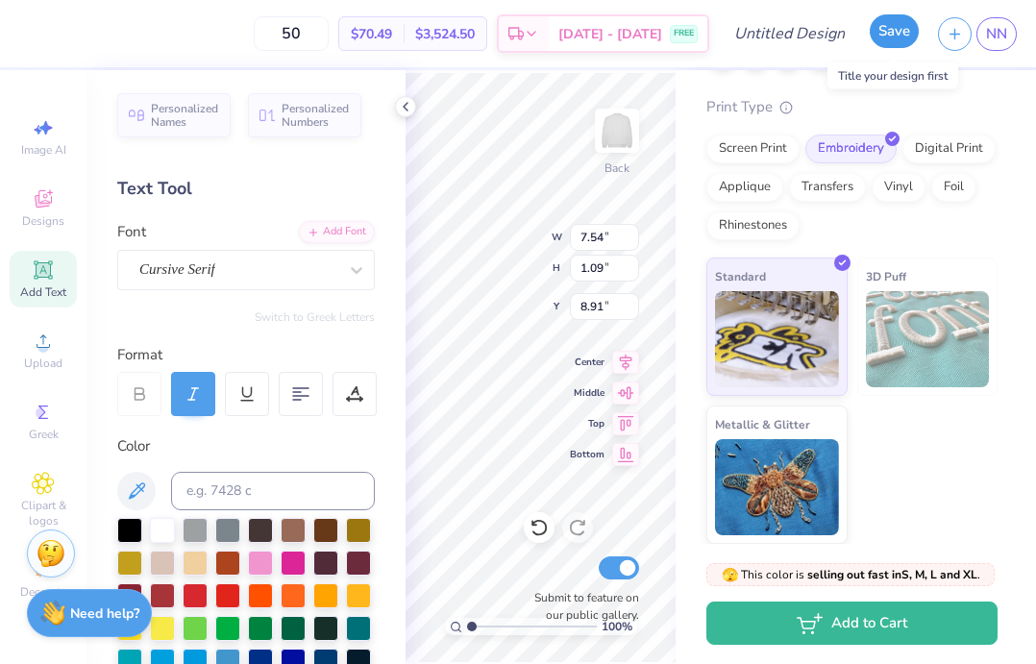
click at [896, 40] on button "Save" at bounding box center [894, 31] width 49 height 34
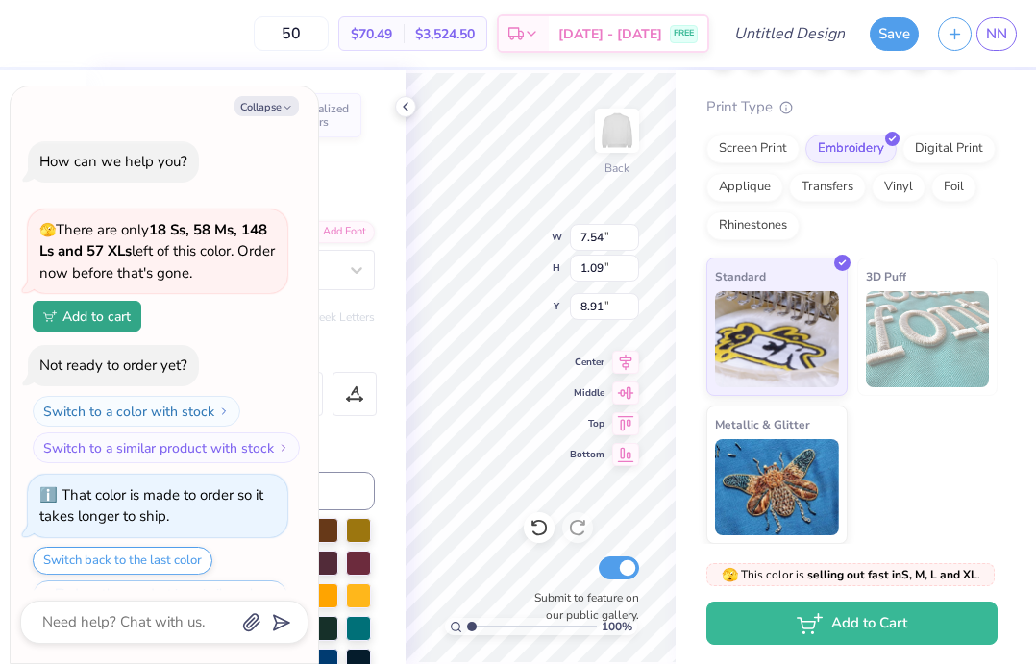
click at [105, 313] on button "Add to cart" at bounding box center [87, 316] width 109 height 31
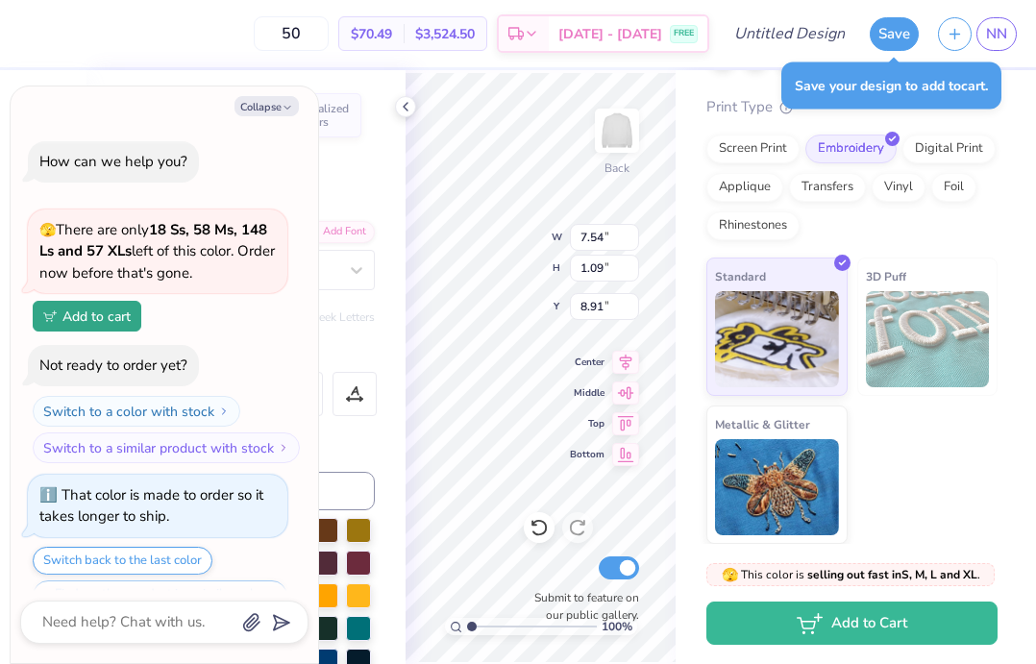
scroll to position [475, 0]
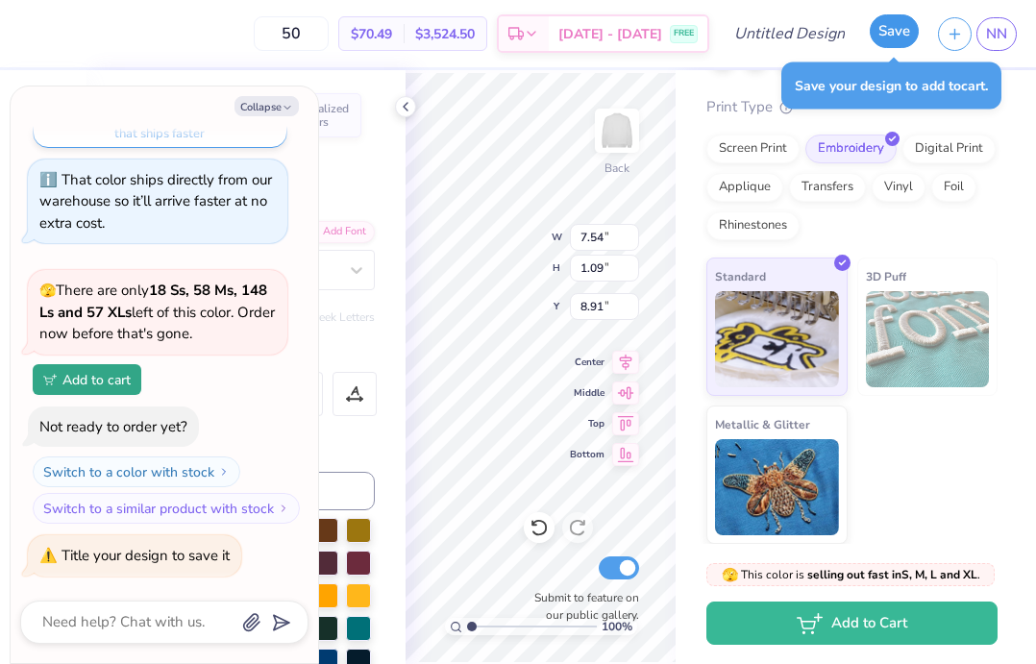
click at [886, 44] on button "Save" at bounding box center [894, 31] width 49 height 34
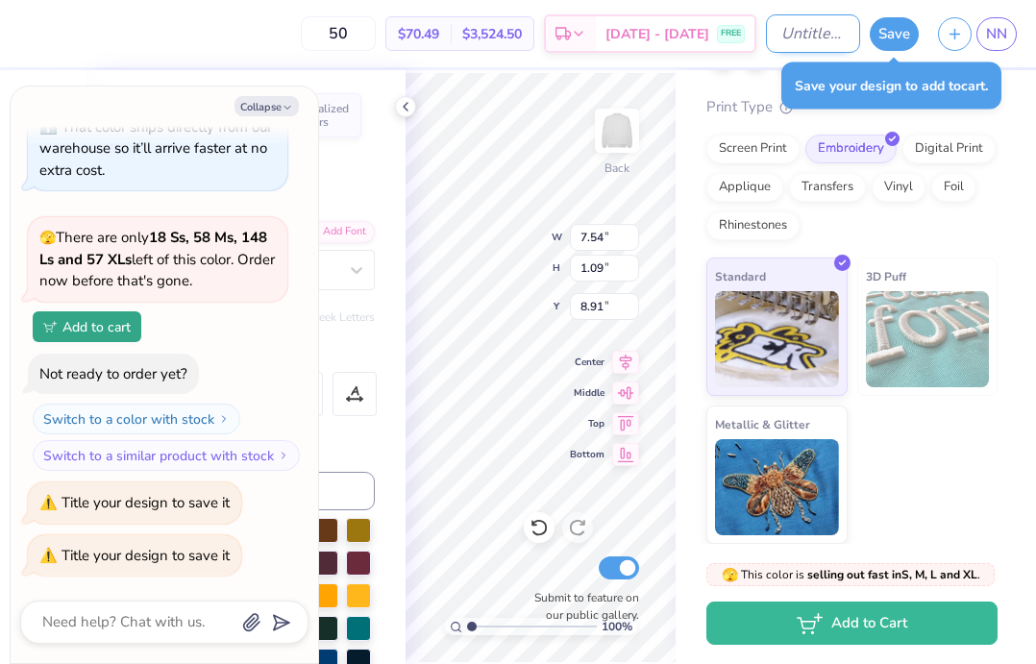
type textarea "x"
click at [810, 29] on input "Design Title" at bounding box center [813, 33] width 94 height 38
type input "f"
type textarea "x"
type input "fc"
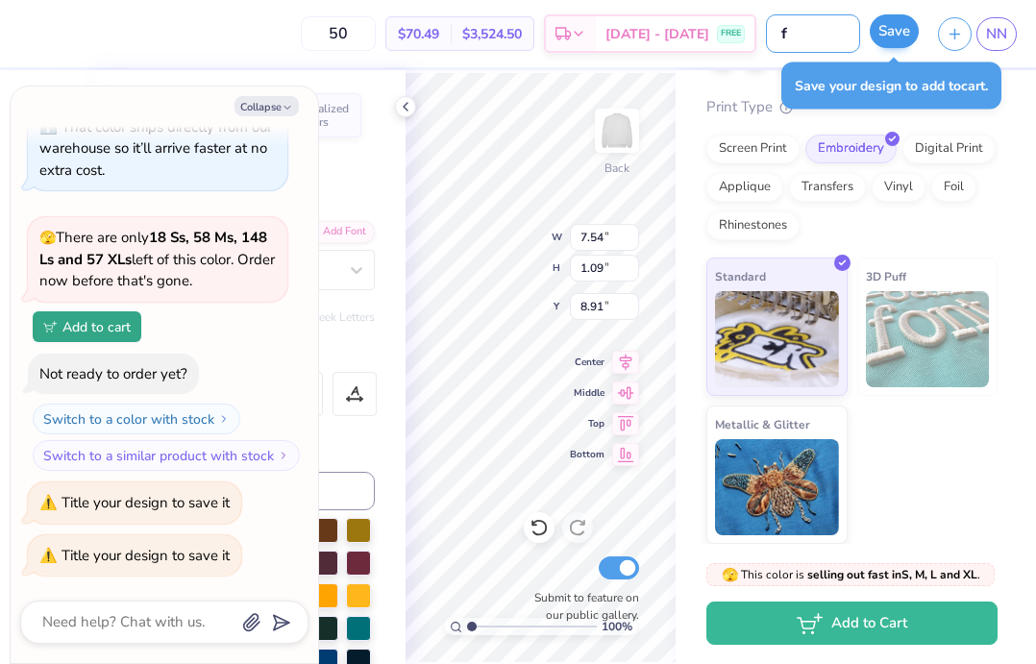
type textarea "x"
type input "fcr"
type textarea "x"
type input "fcr"
click at [905, 35] on button "Save" at bounding box center [894, 31] width 49 height 34
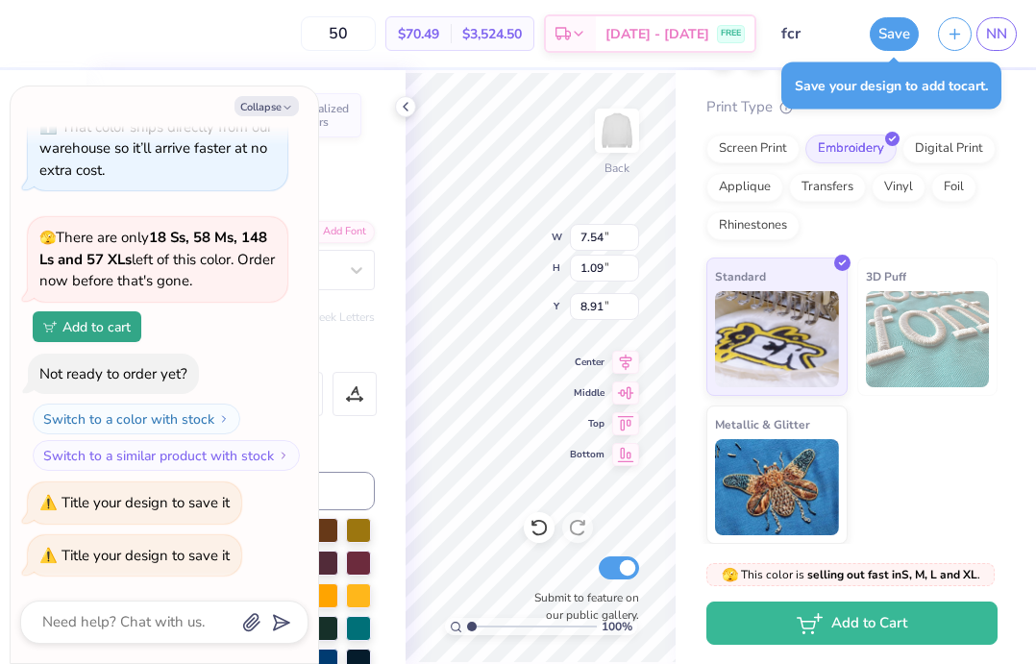
scroll to position [466, 0]
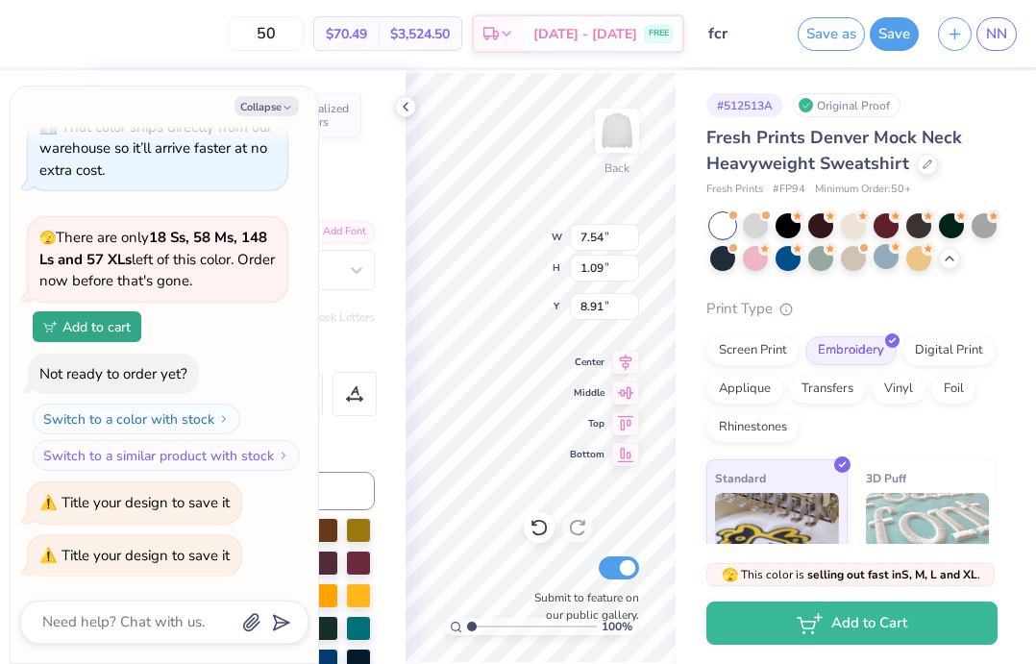
type textarea "x"
